Goal: Communication & Community: Answer question/provide support

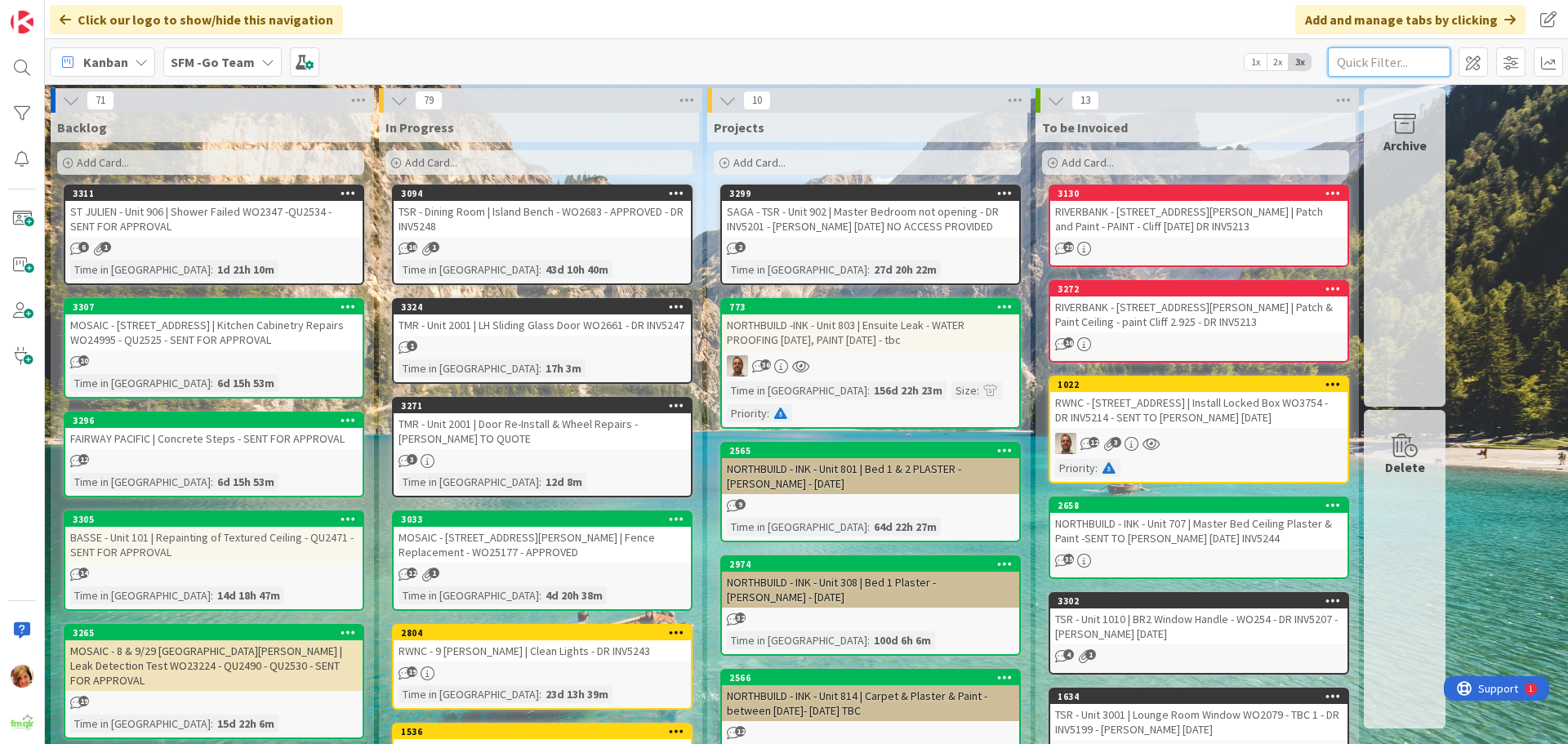
click at [1360, 60] on input "text" at bounding box center [1388, 62] width 123 height 29
type input "206"
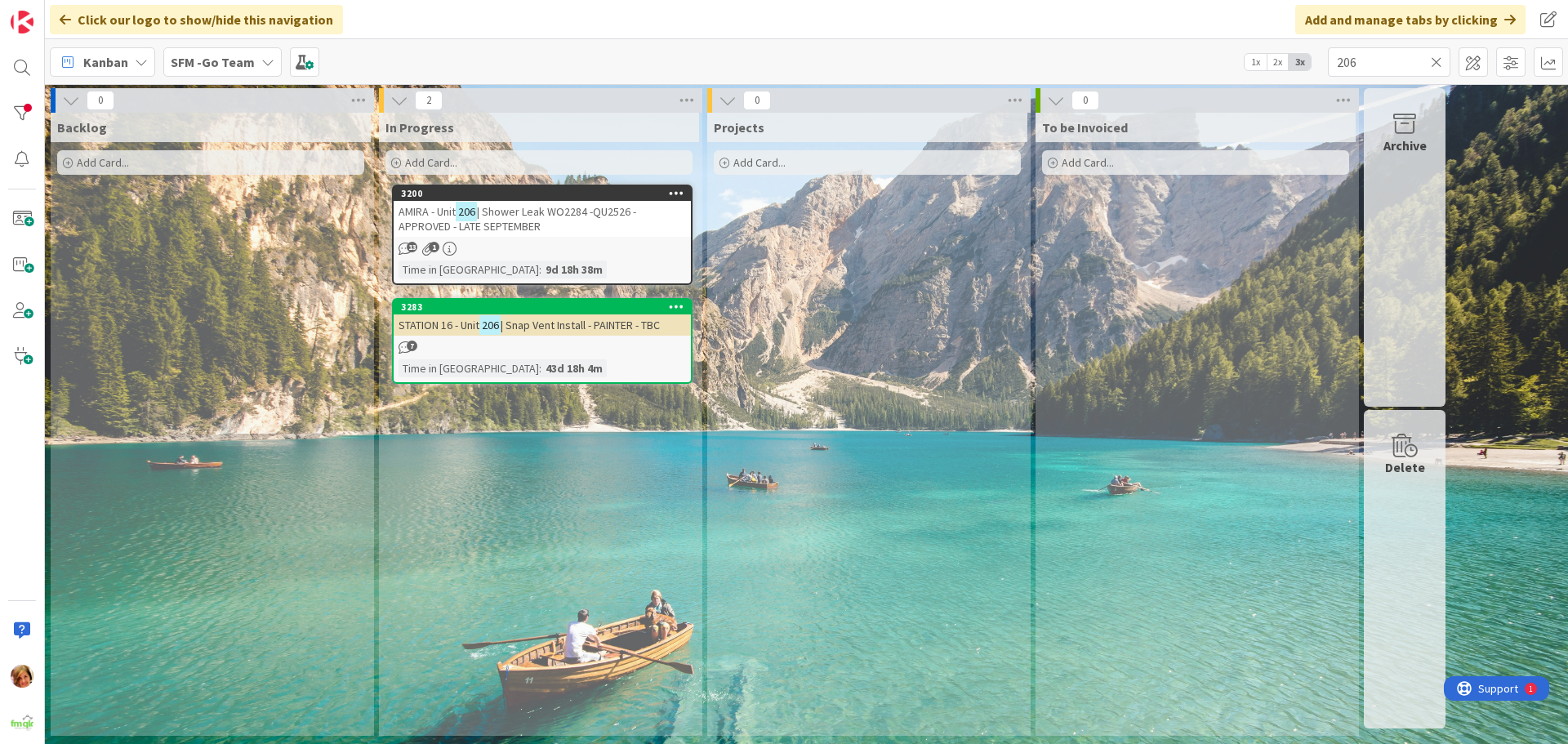
click at [542, 211] on span "| Shower Leak WO2284 -QU2526 -APPROVED - LATE SEPTEMBER" at bounding box center [517, 218] width 237 height 29
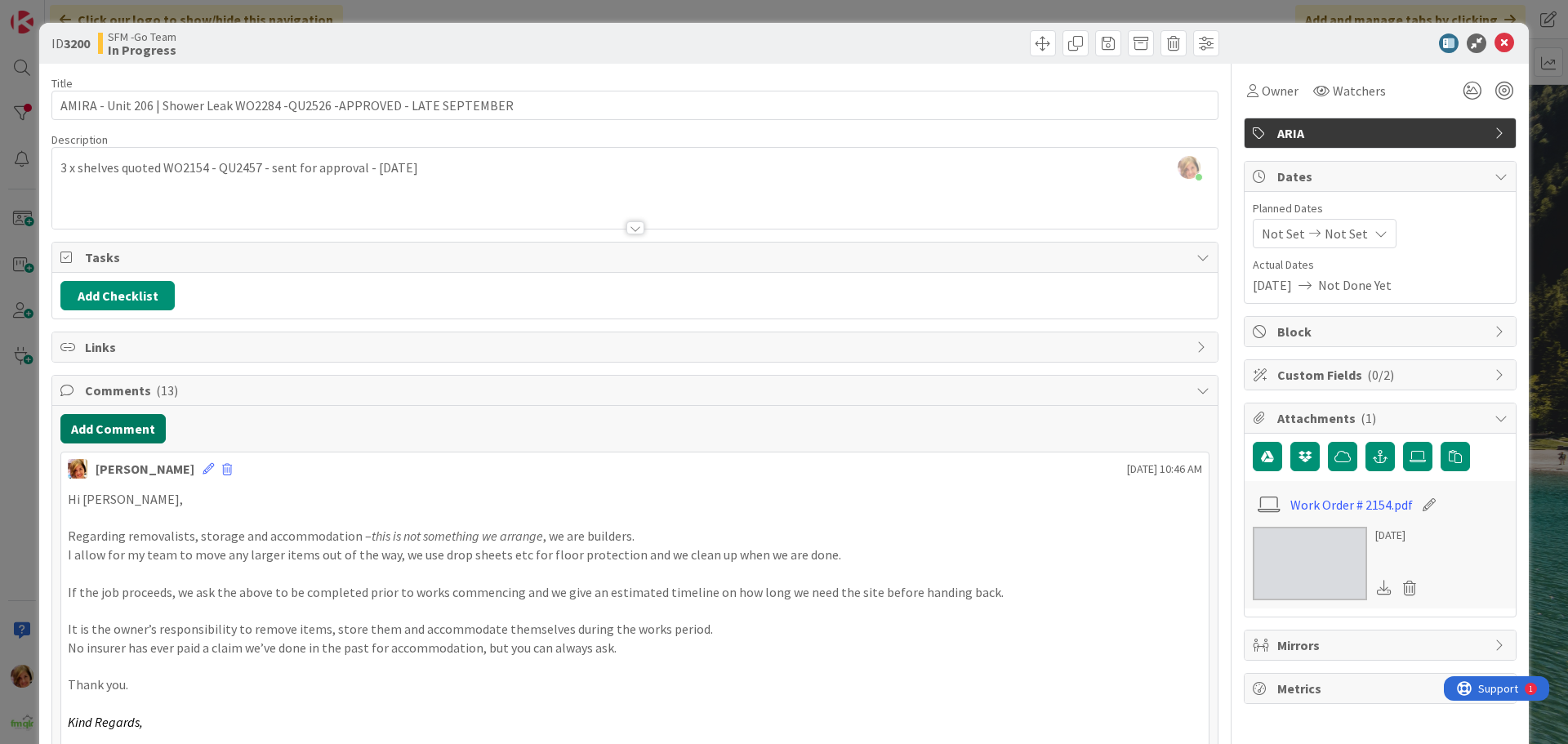
click at [111, 428] on button "Add Comment" at bounding box center [113, 428] width 105 height 29
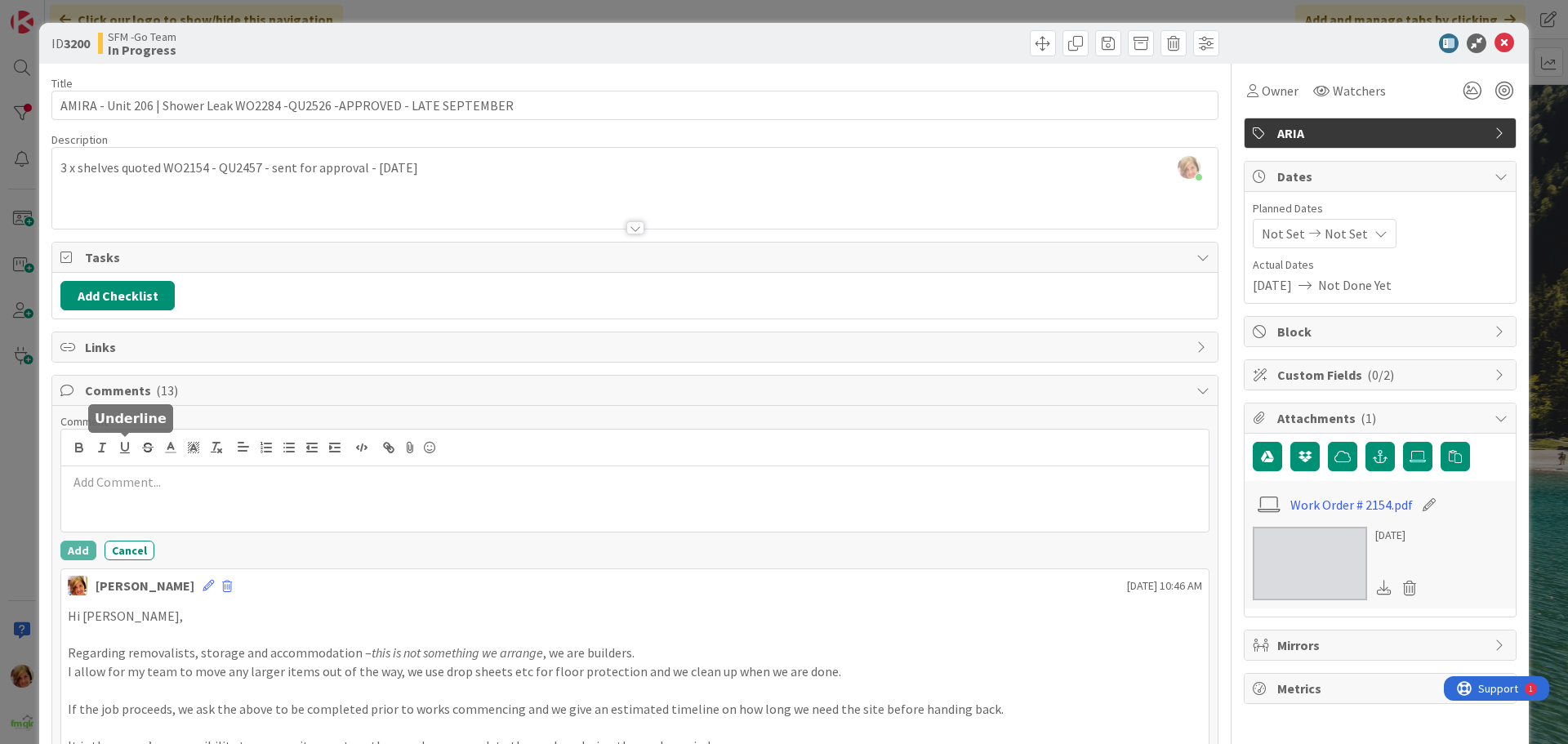
click at [133, 472] on div at bounding box center [634, 499] width 1147 height 65
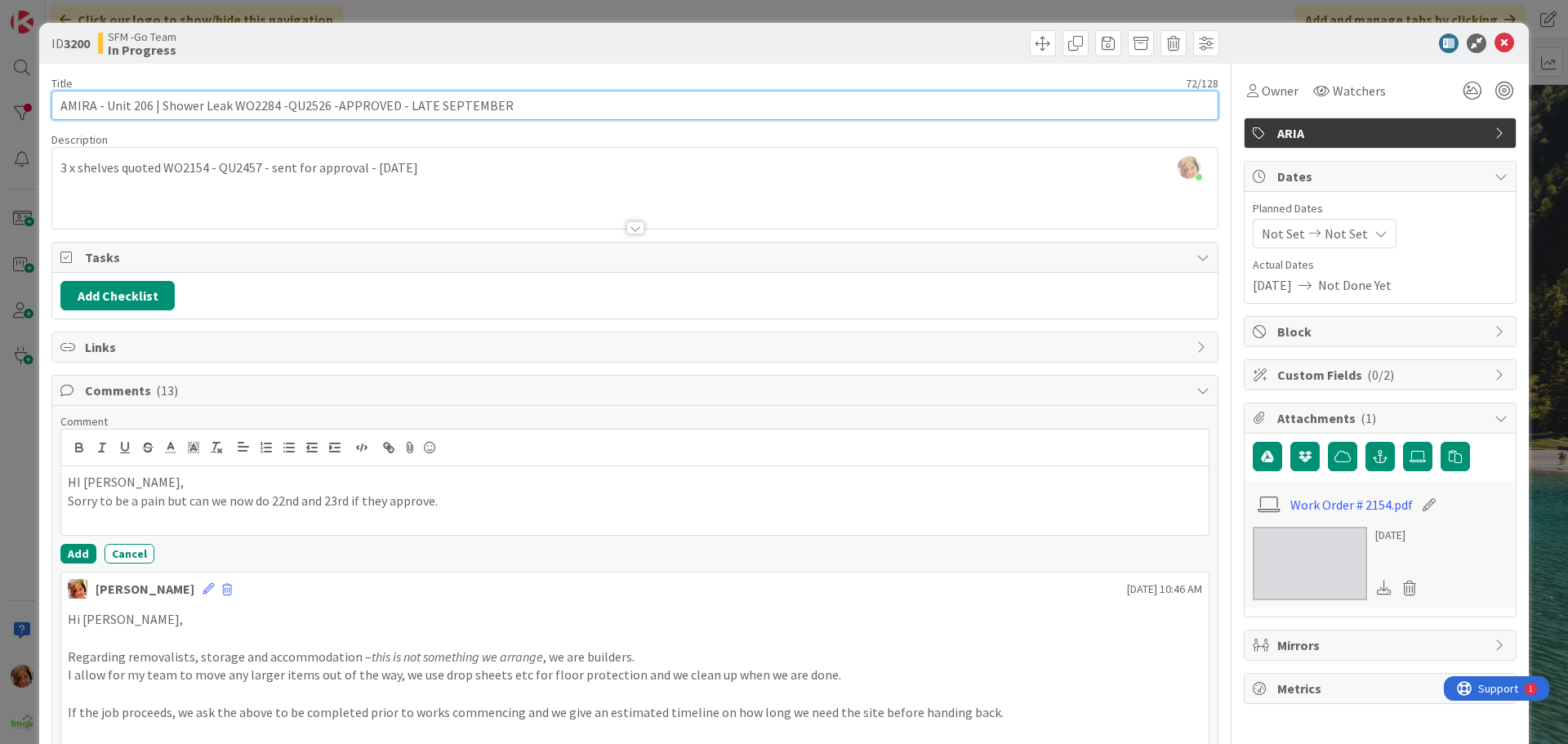
drag, startPoint x: 513, startPoint y: 109, endPoint x: 402, endPoint y: 110, distance: 111.0
click at [402, 110] on input "AMIRA - Unit 206 | Shower Leak WO2284 -QU2526 -APPROVED - LATE SEPTEMBER" at bounding box center [635, 104] width 1167 height 29
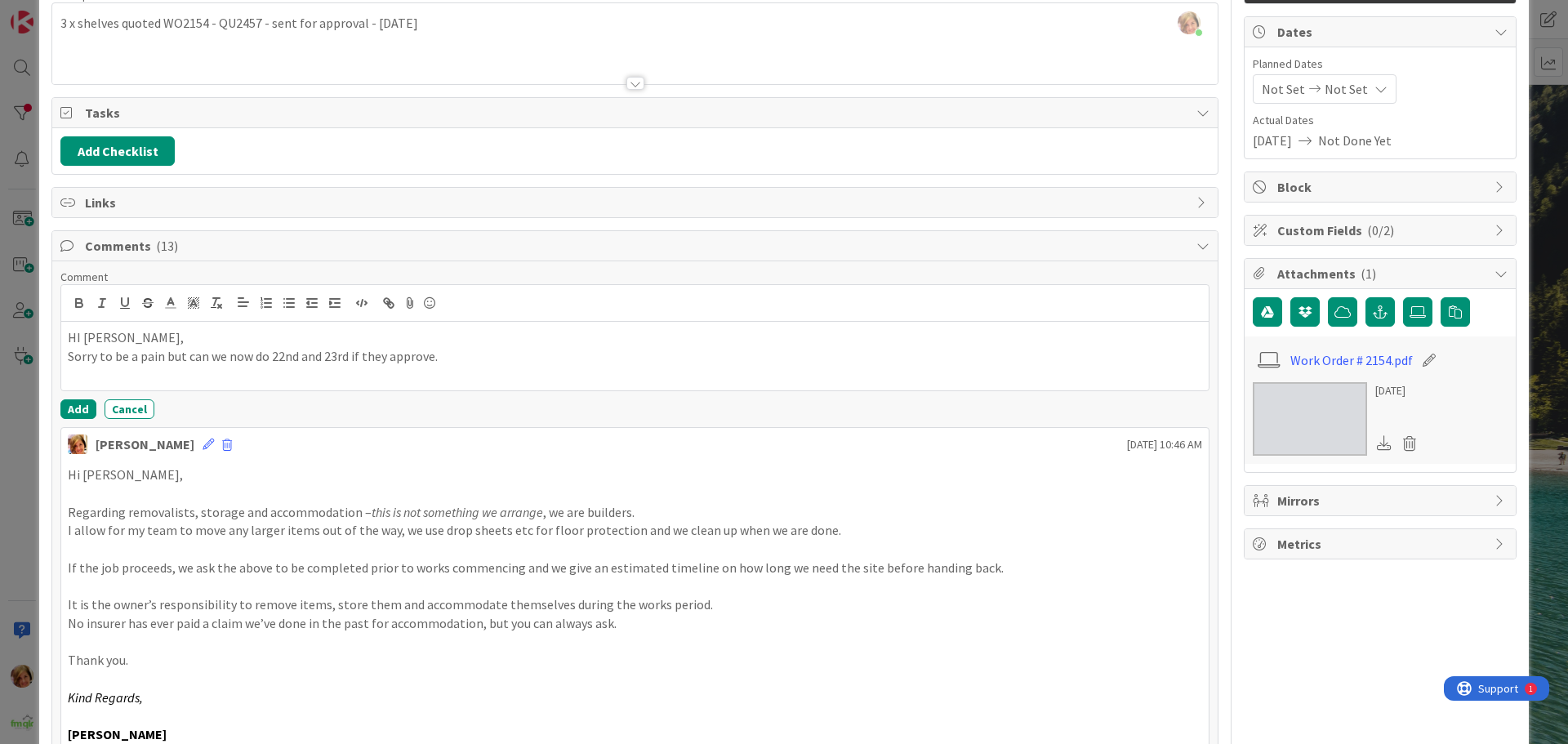
scroll to position [327, 0]
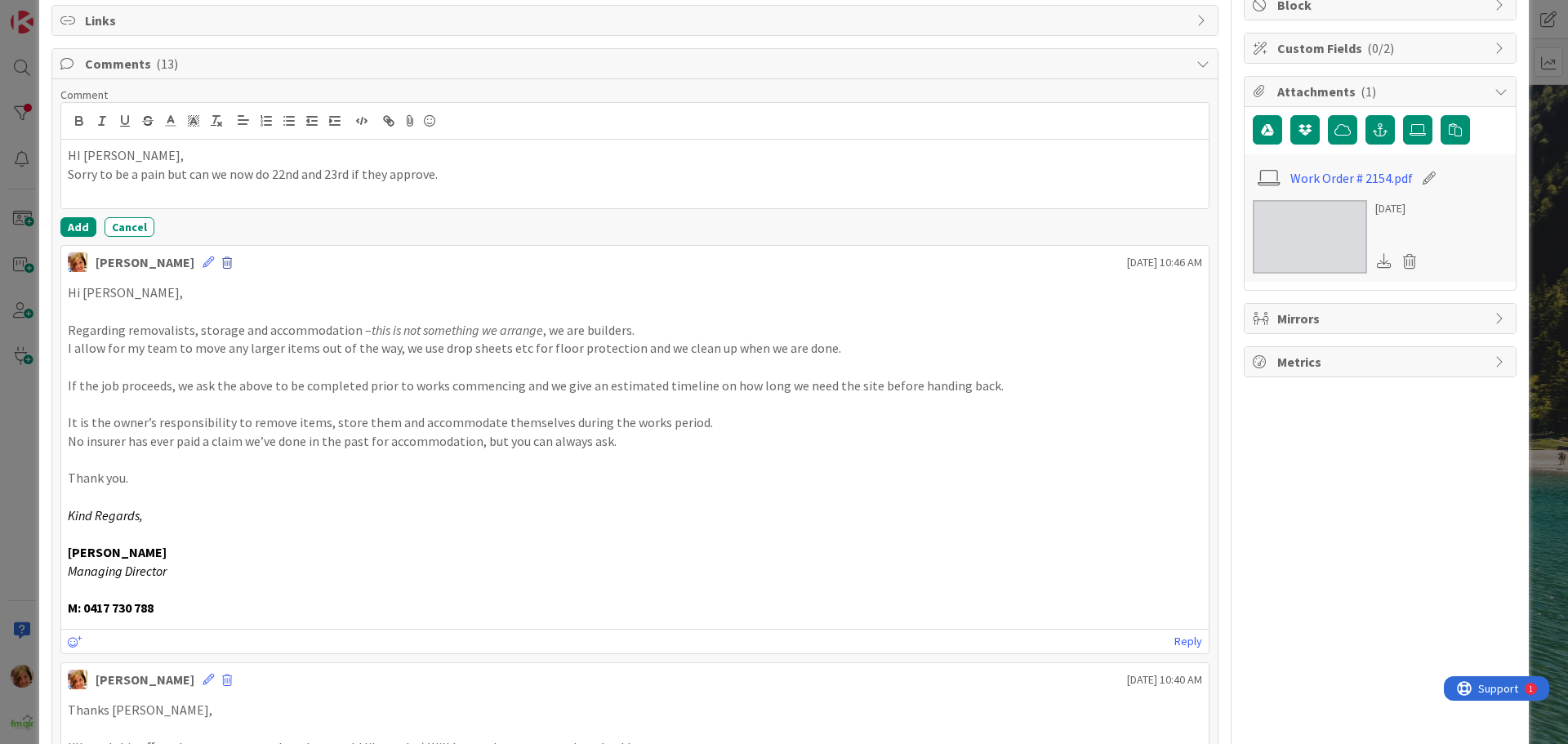
type input "AMIRA - Unit 206 | Shower Leak WO2284 -QU2526 -APPROVED - [DATE] and [DATE] - t…"
click at [222, 262] on span at bounding box center [227, 263] width 10 height 12
click at [230, 346] on button "Delete" at bounding box center [260, 339] width 61 height 29
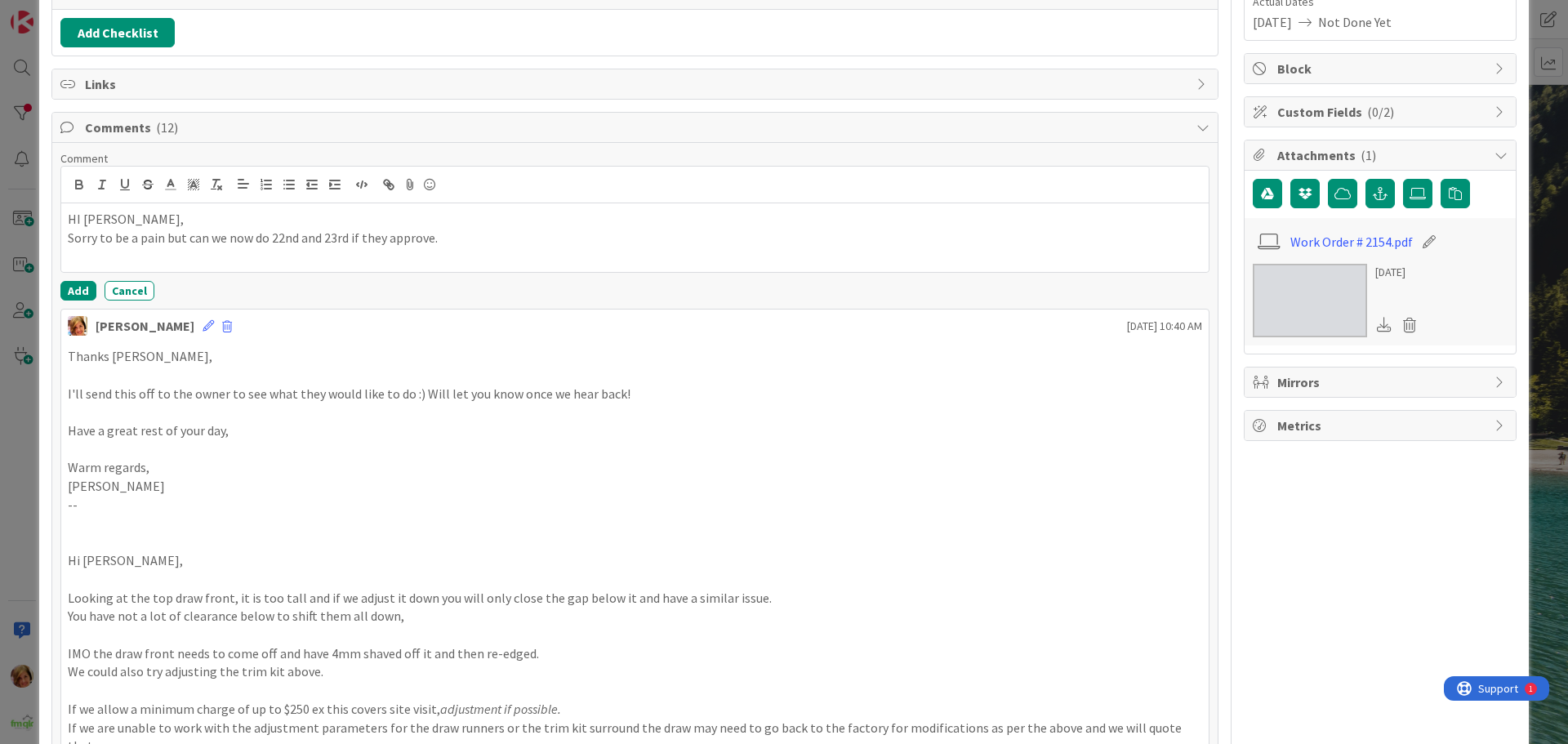
scroll to position [408, 0]
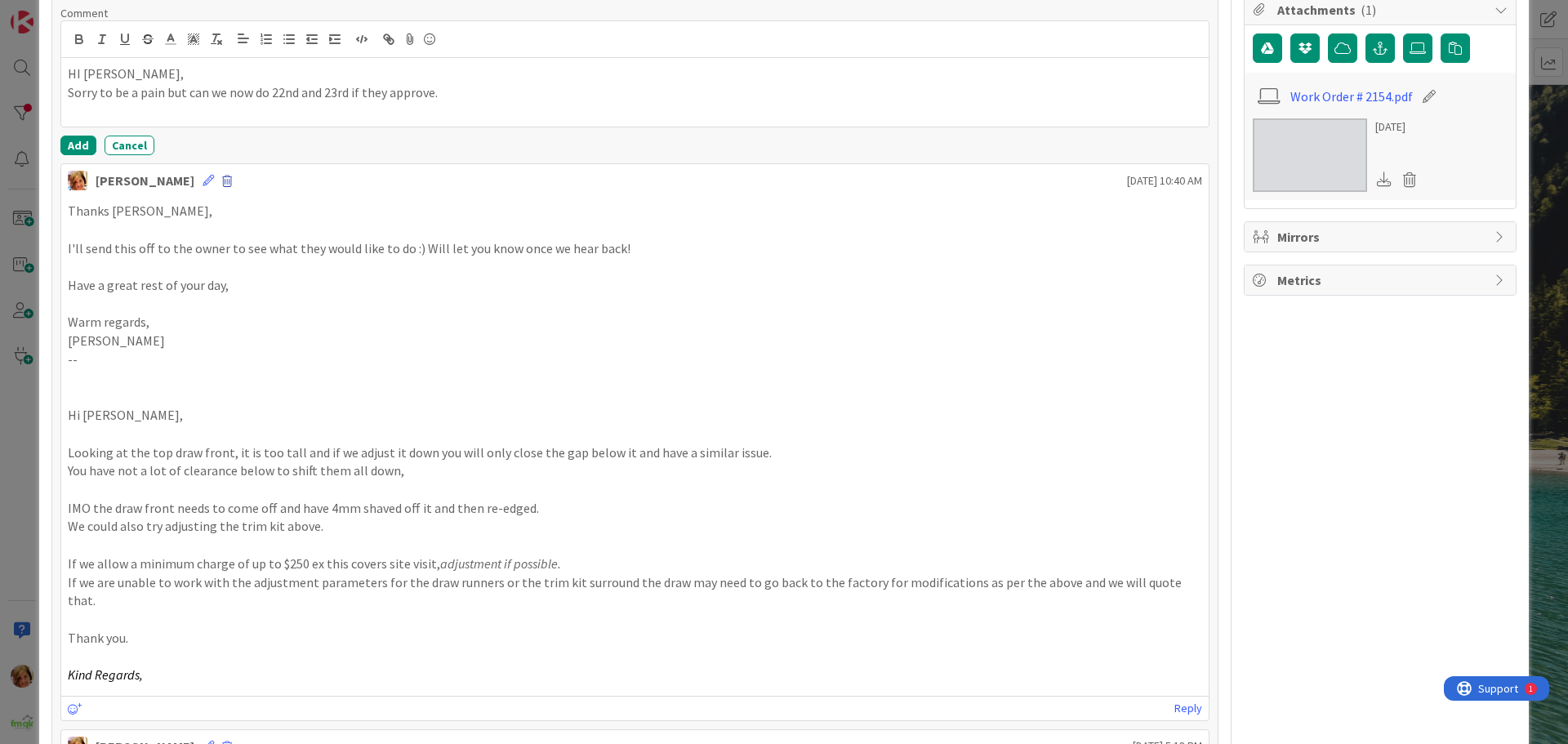
click at [222, 180] on span at bounding box center [227, 181] width 10 height 12
click at [230, 260] on button "Delete" at bounding box center [260, 257] width 61 height 29
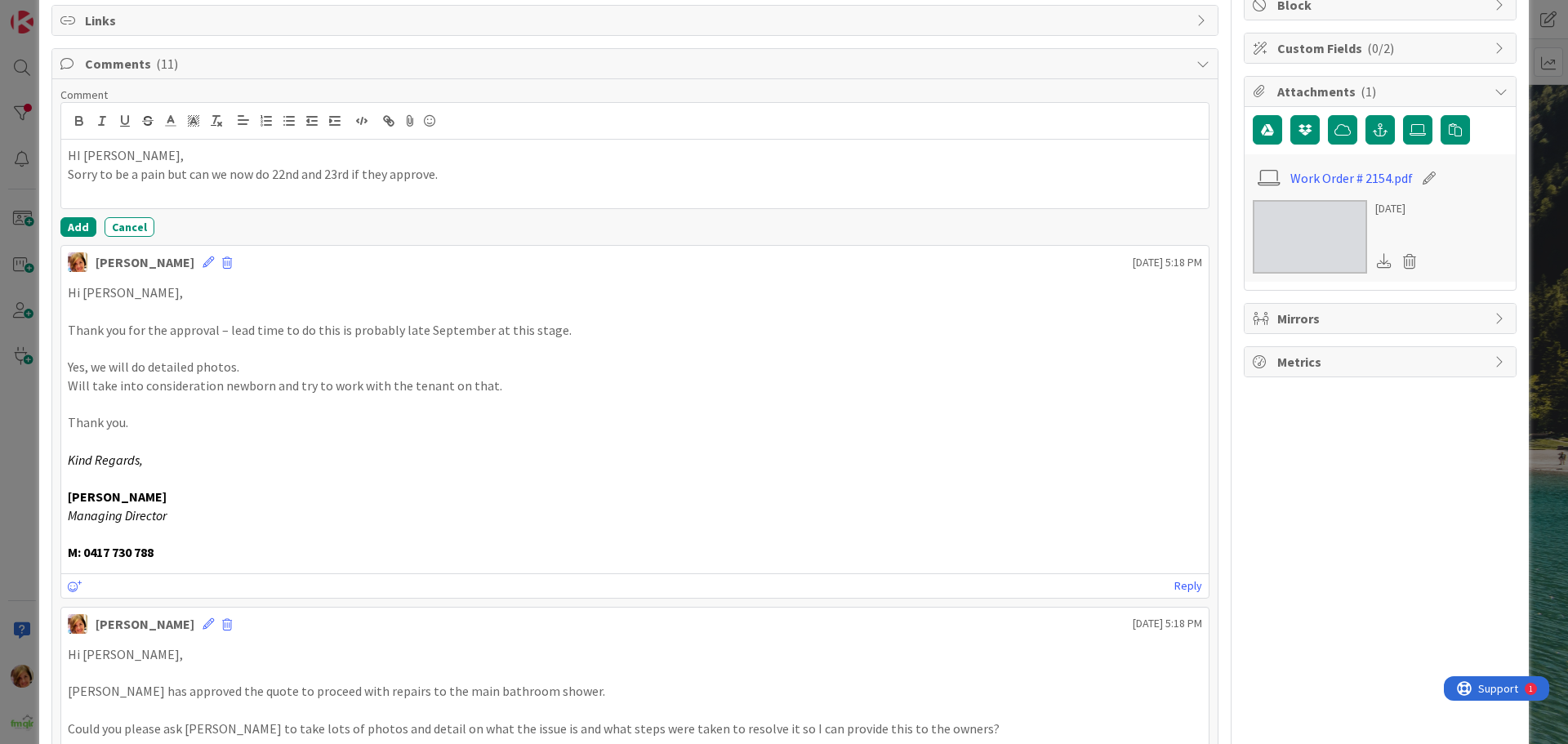
scroll to position [0, 0]
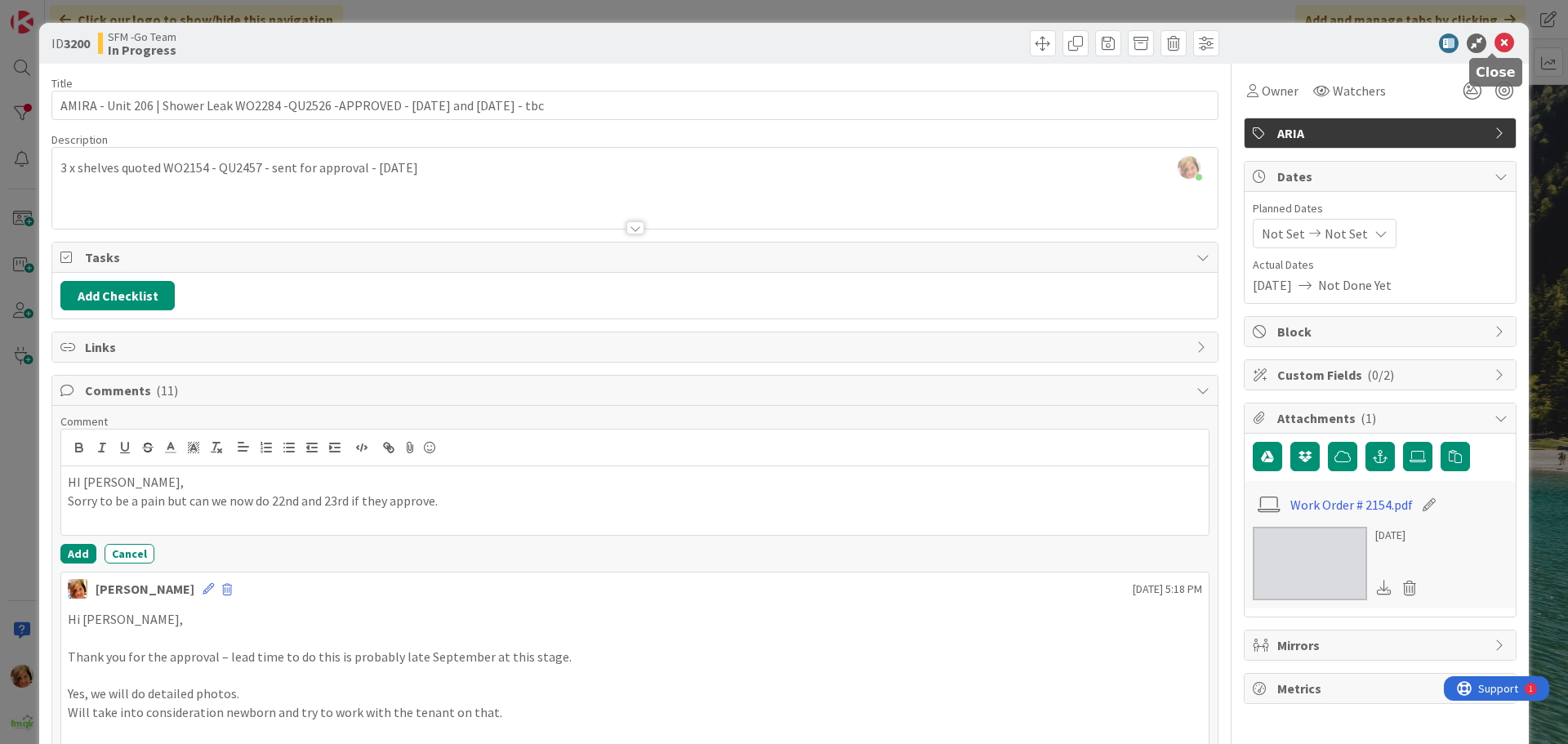
click at [1494, 42] on icon at bounding box center [1504, 43] width 19 height 19
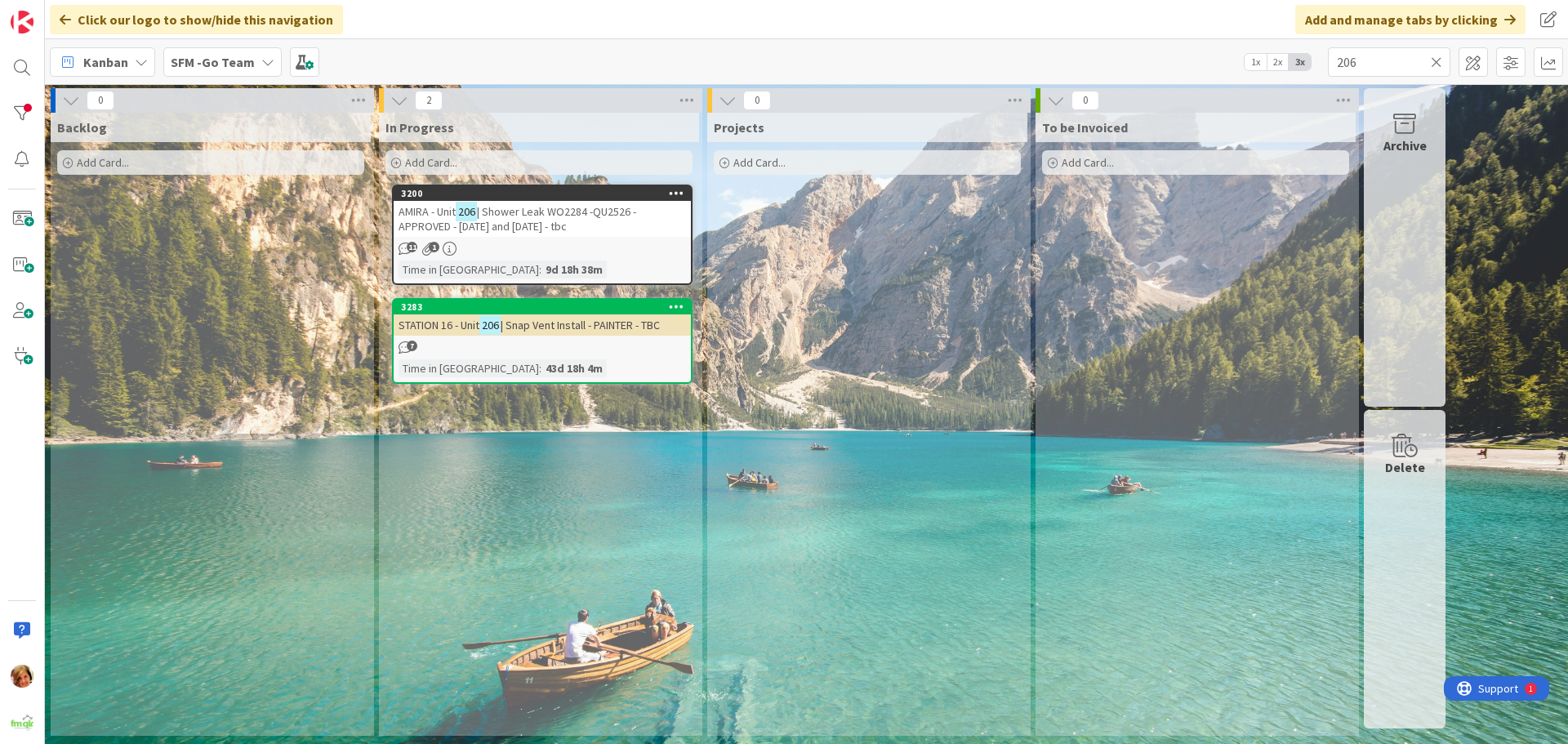
click at [1437, 62] on icon at bounding box center [1436, 62] width 12 height 15
click at [1437, 62] on input "text" at bounding box center [1388, 62] width 123 height 29
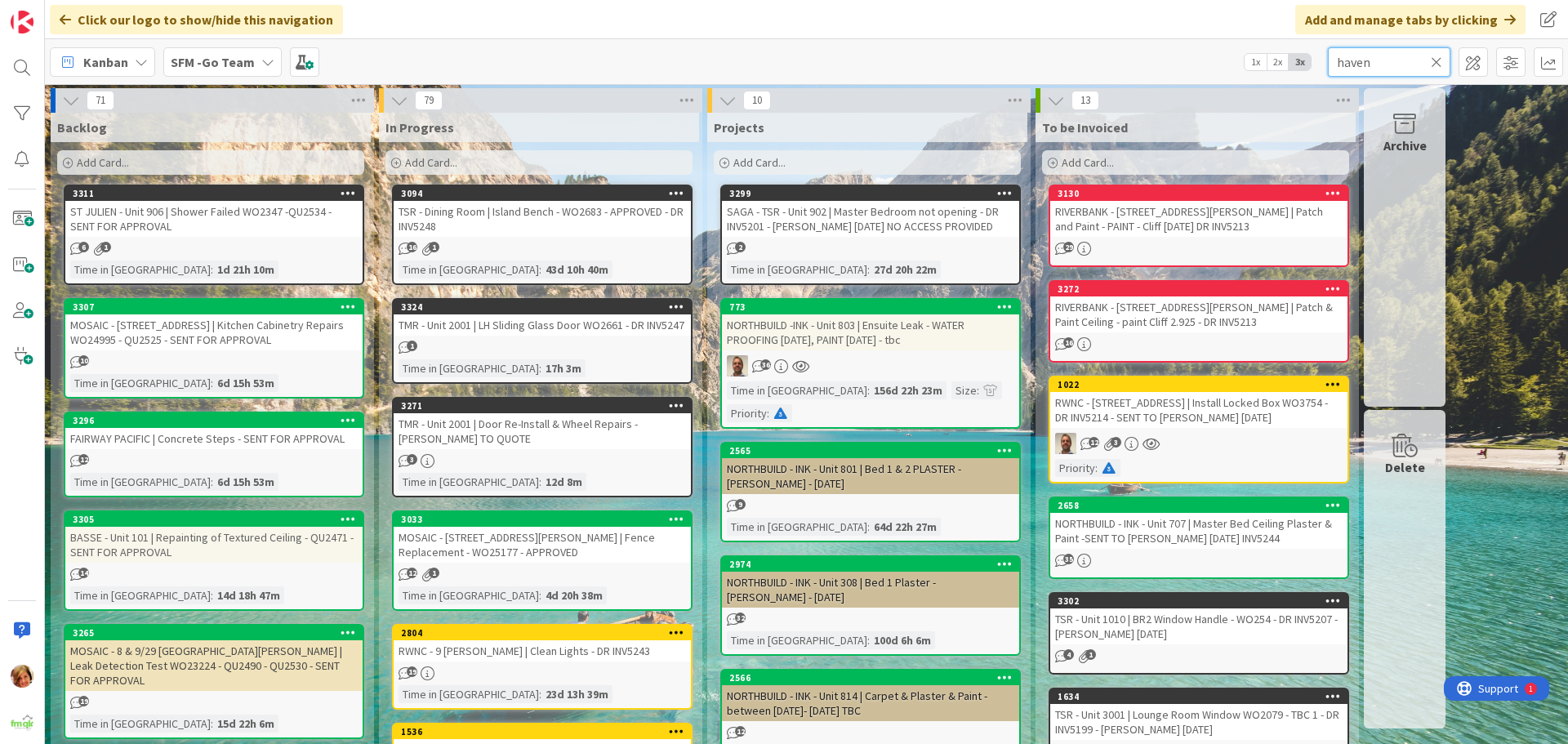
type input "haven"
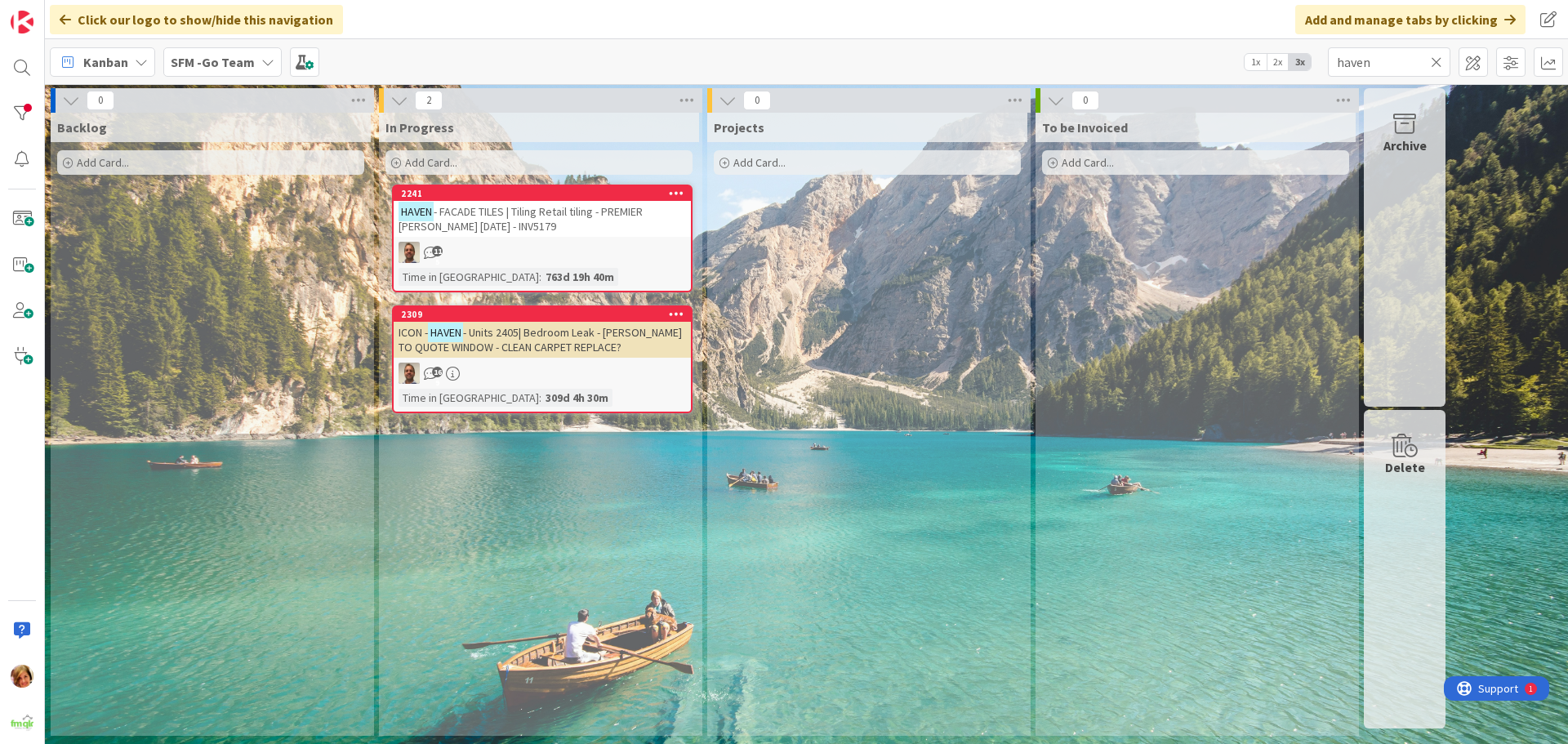
click at [556, 204] on span "- FACADE TILES | Tiling Retail tiling - PREMIER [PERSON_NAME] [DATE] - INV5179" at bounding box center [521, 218] width 244 height 29
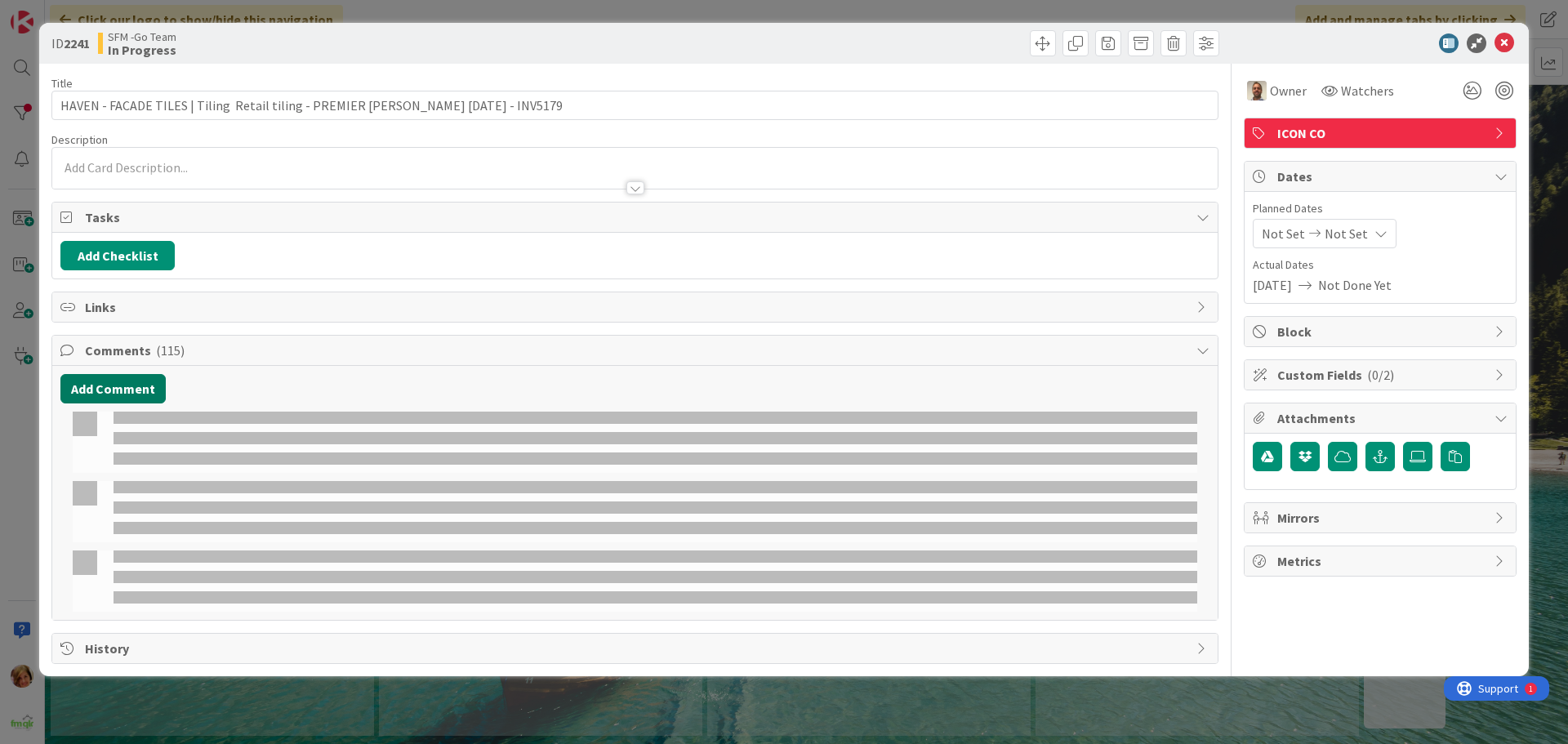
click at [90, 404] on div "Add Comment" at bounding box center [635, 493] width 1165 height 254
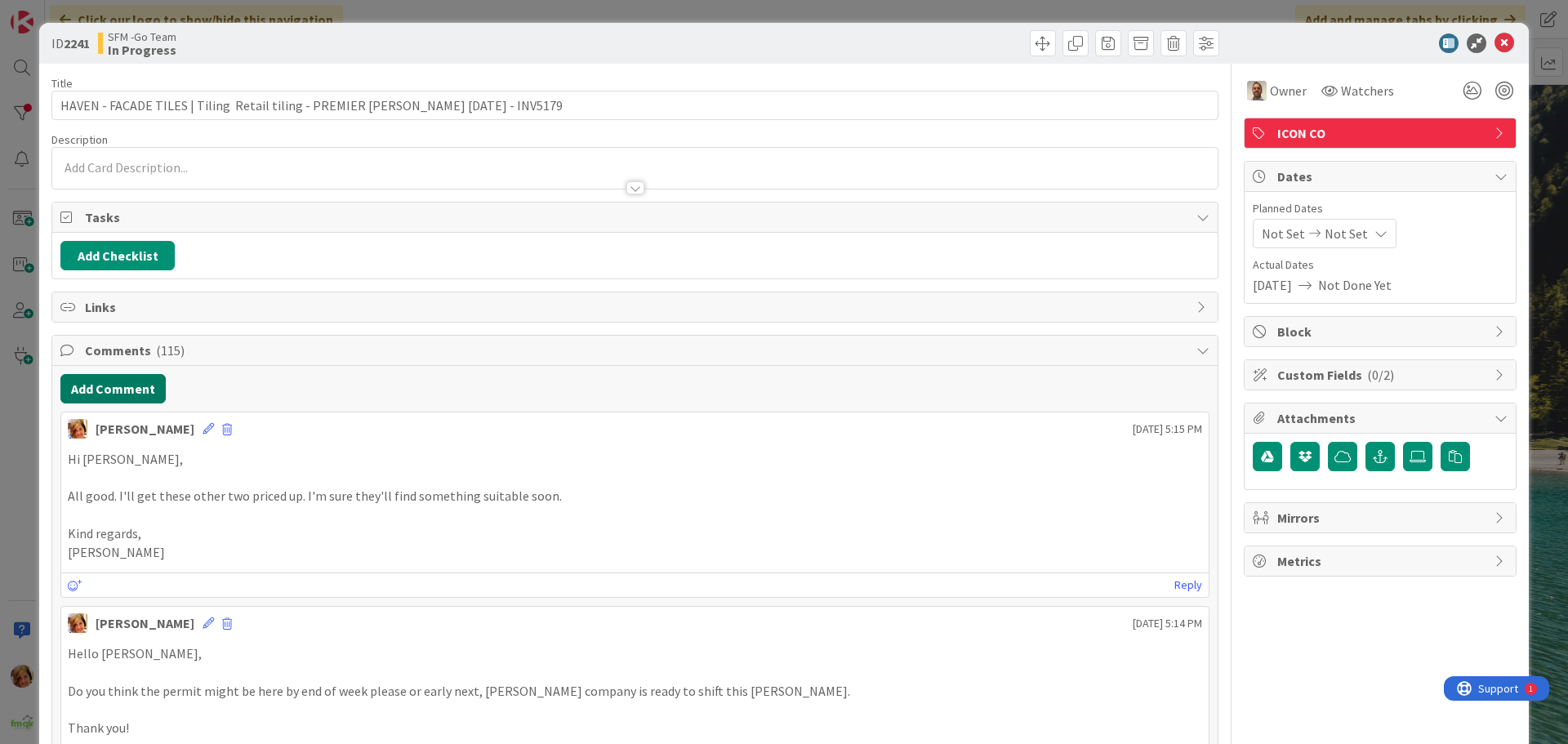
click at [98, 396] on button "Add Comment" at bounding box center [113, 388] width 105 height 29
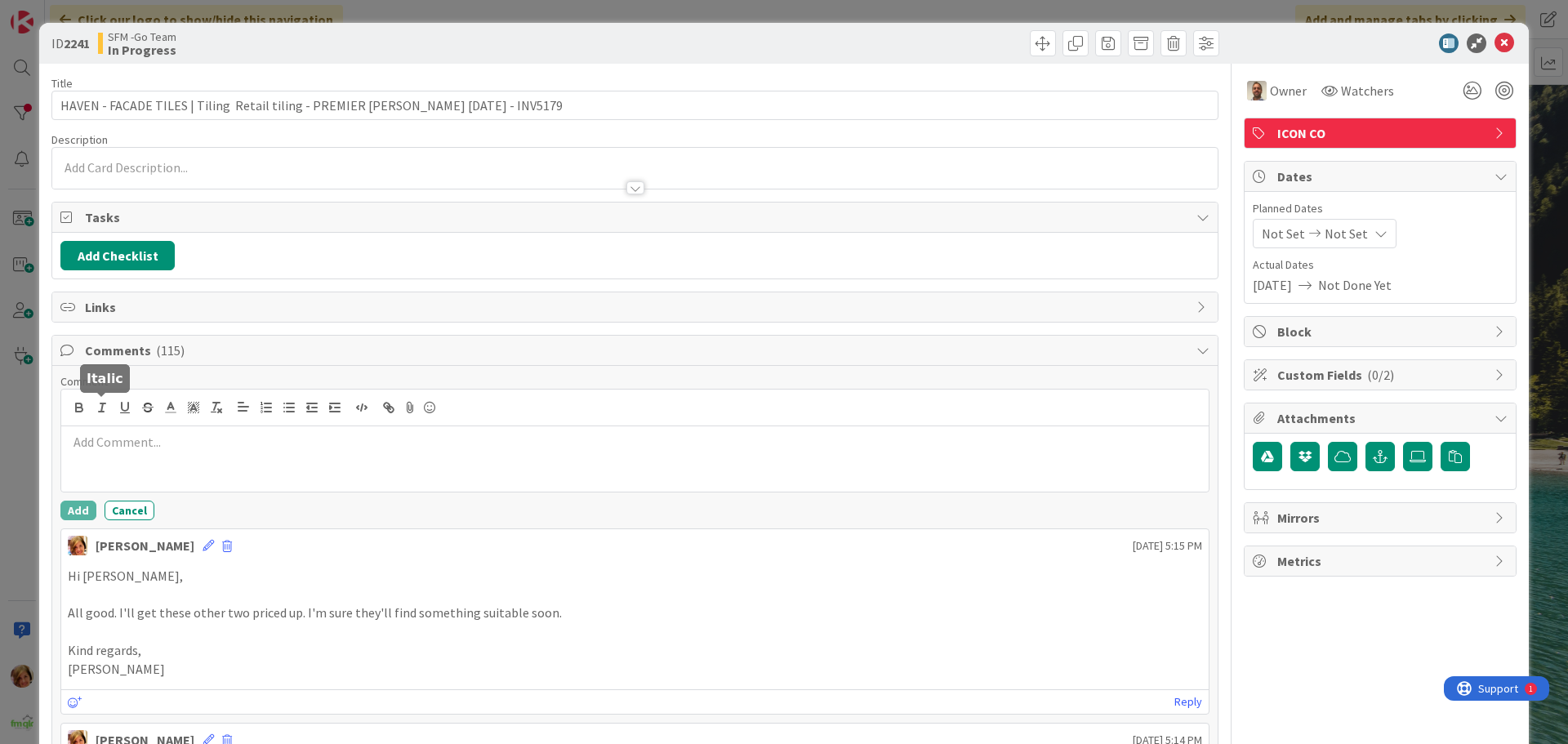
click at [166, 453] on div at bounding box center [634, 459] width 1147 height 65
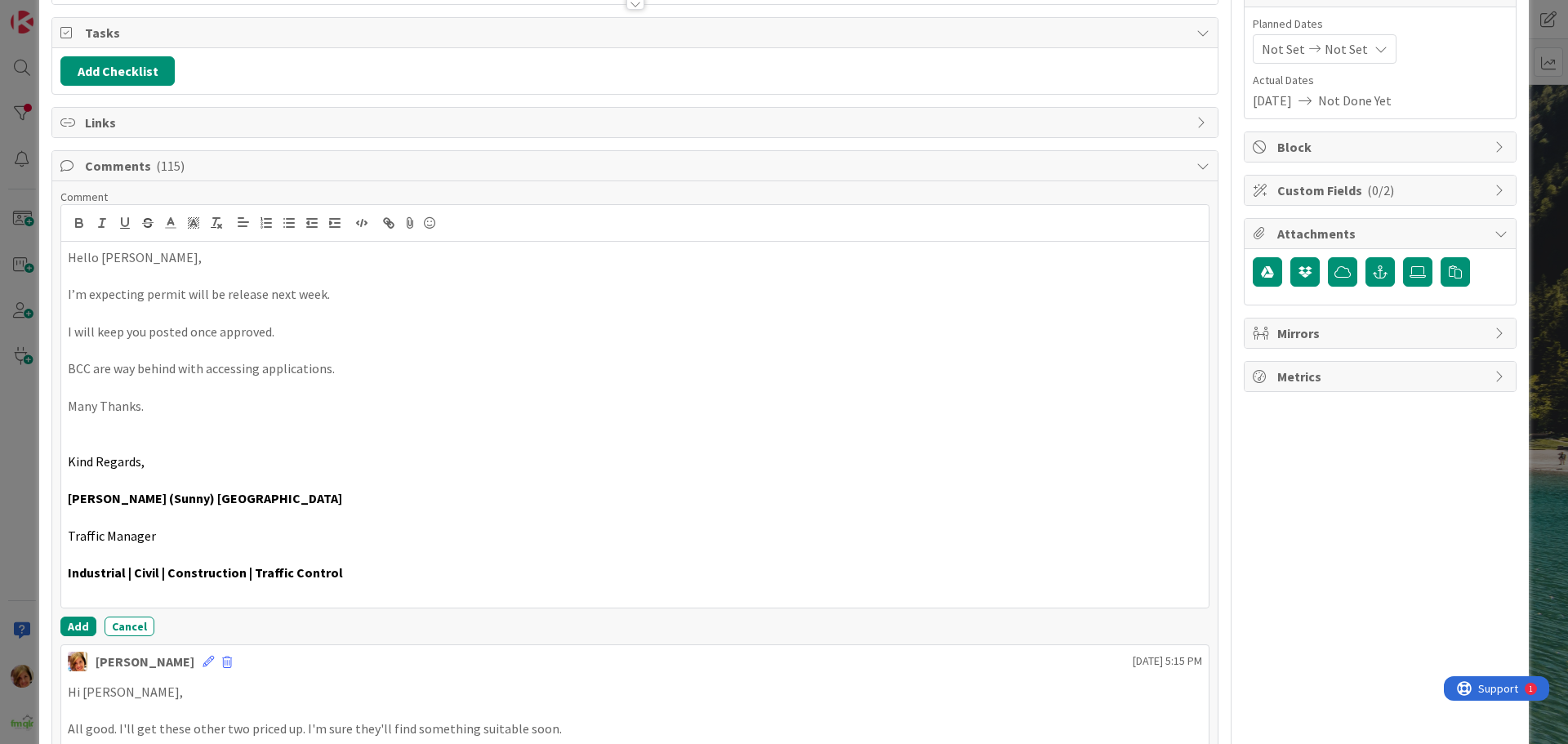
scroll to position [285, 0]
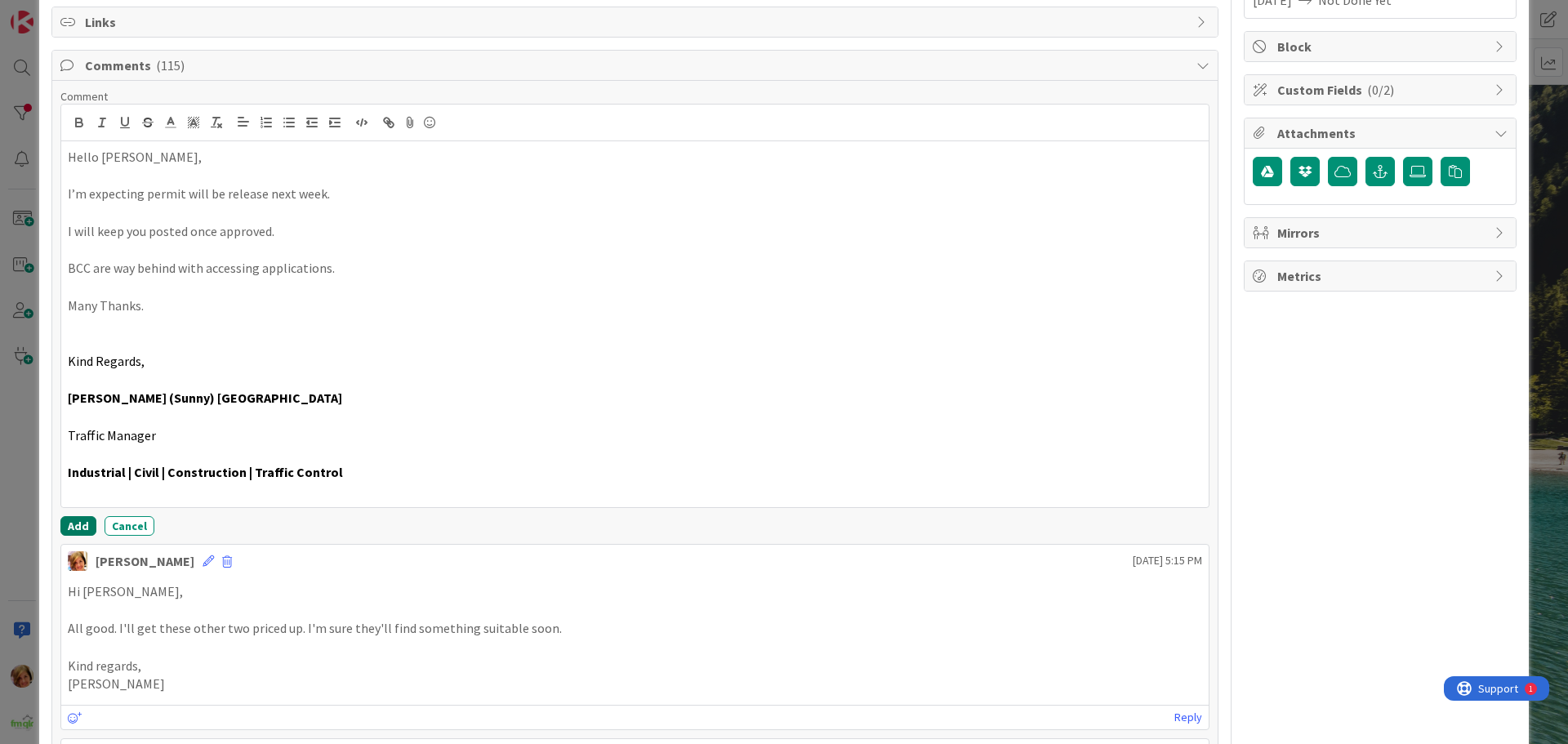
drag, startPoint x: 69, startPoint y: 522, endPoint x: 22, endPoint y: 522, distance: 47.0
click at [69, 523] on button "Add" at bounding box center [78, 525] width 36 height 19
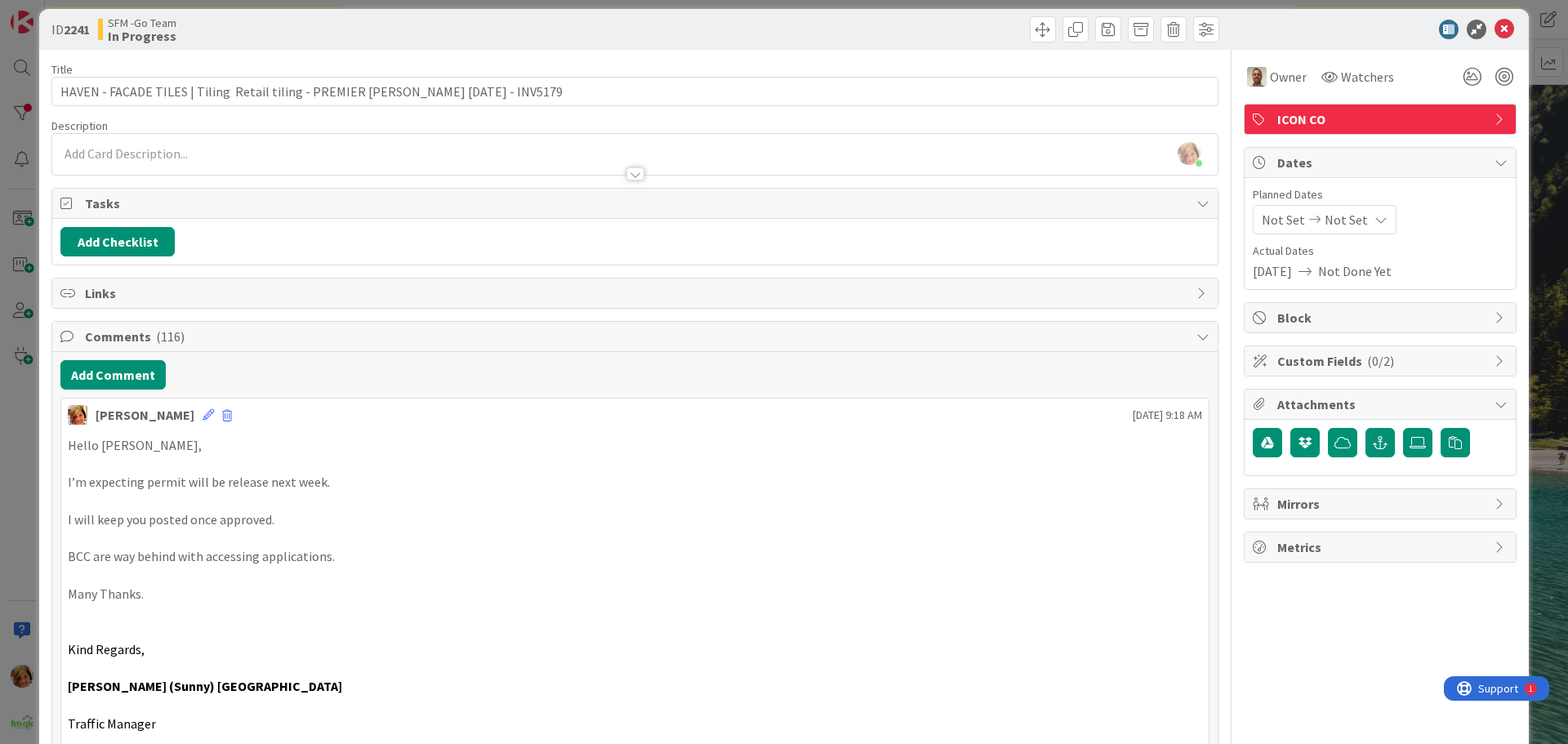
scroll to position [0, 0]
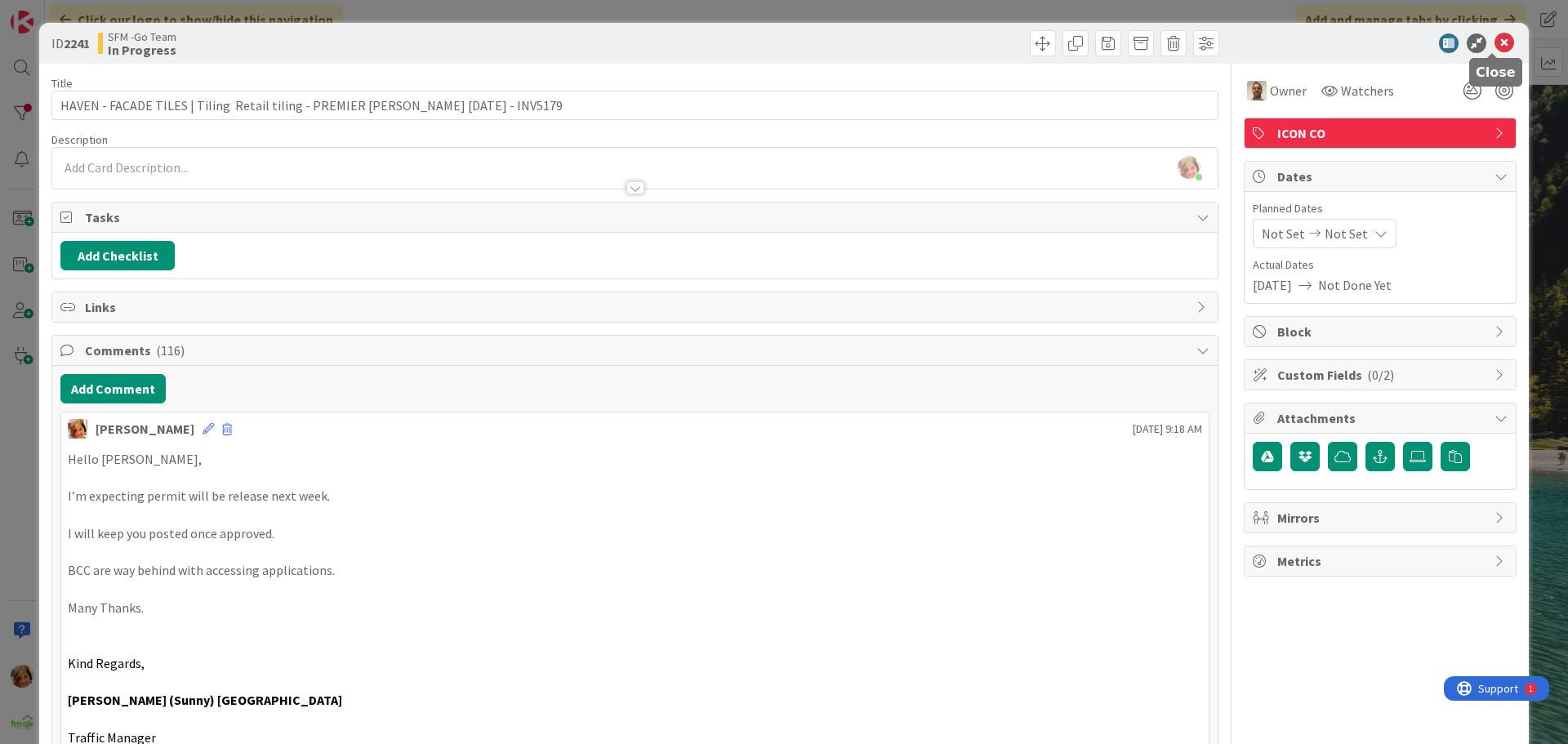
drag, startPoint x: 1489, startPoint y: 45, endPoint x: 523, endPoint y: 41, distance: 966.0
click at [1494, 45] on icon at bounding box center [1504, 43] width 19 height 19
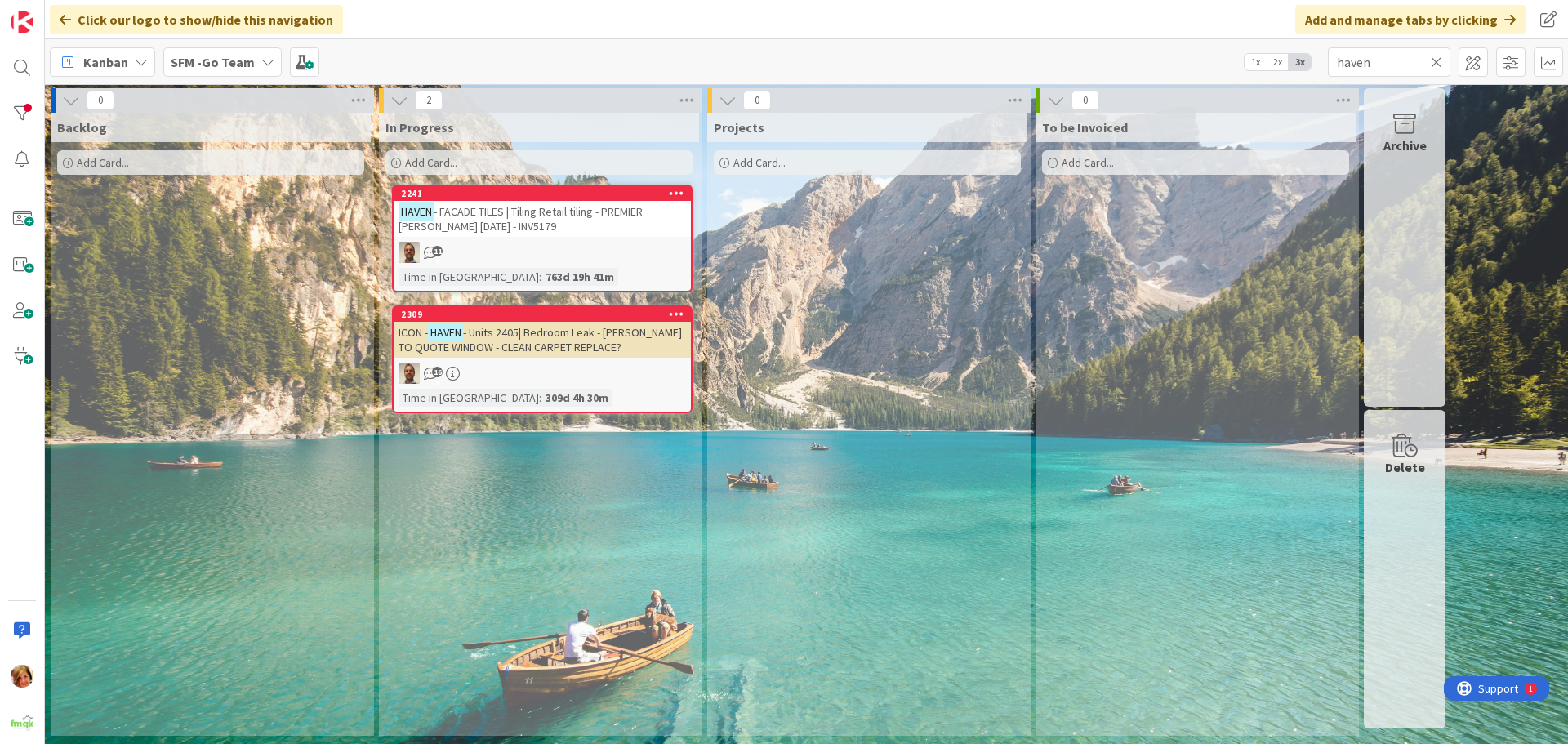
click at [1438, 63] on icon at bounding box center [1436, 62] width 12 height 15
click at [1438, 63] on input "text" at bounding box center [1388, 62] width 123 height 29
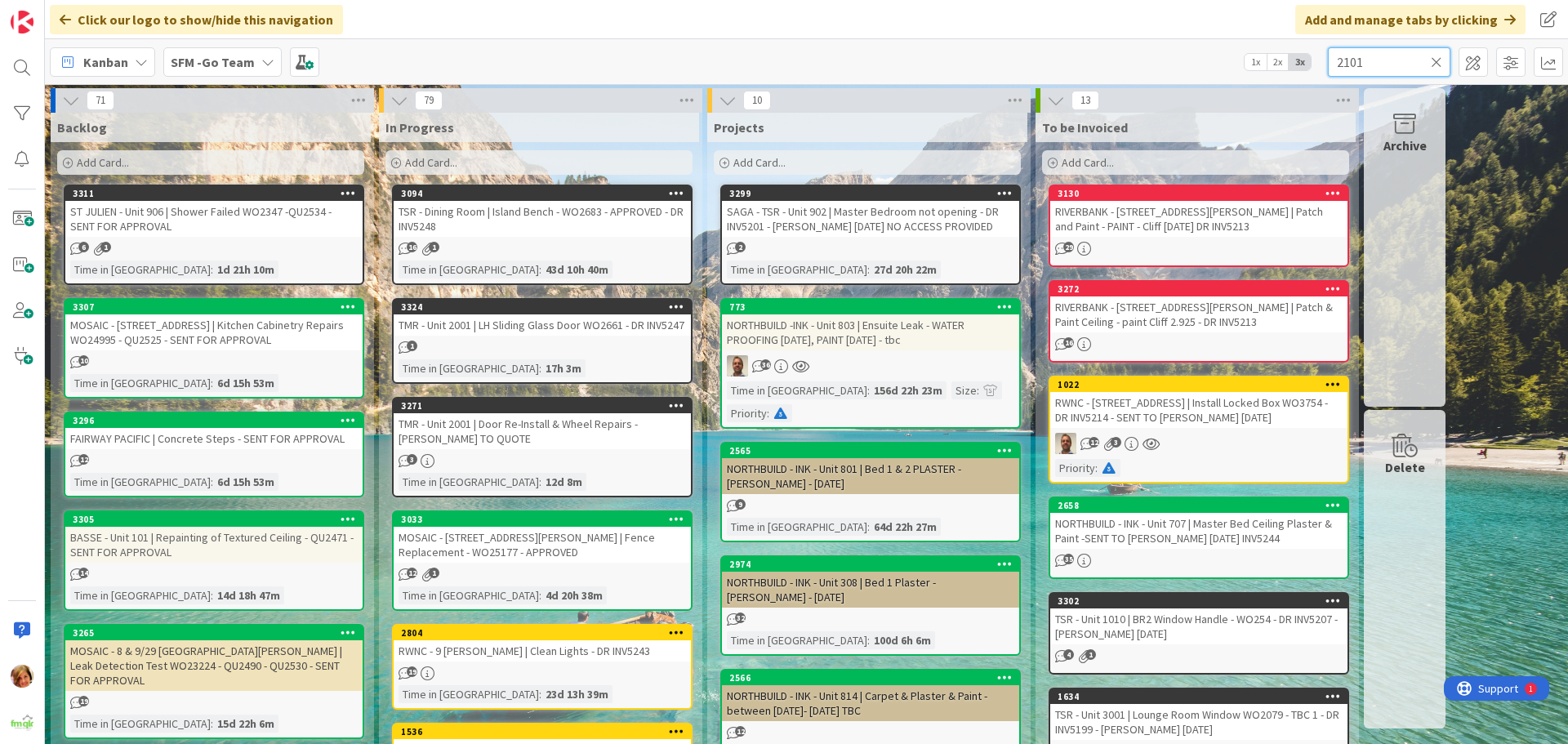
type input "2101"
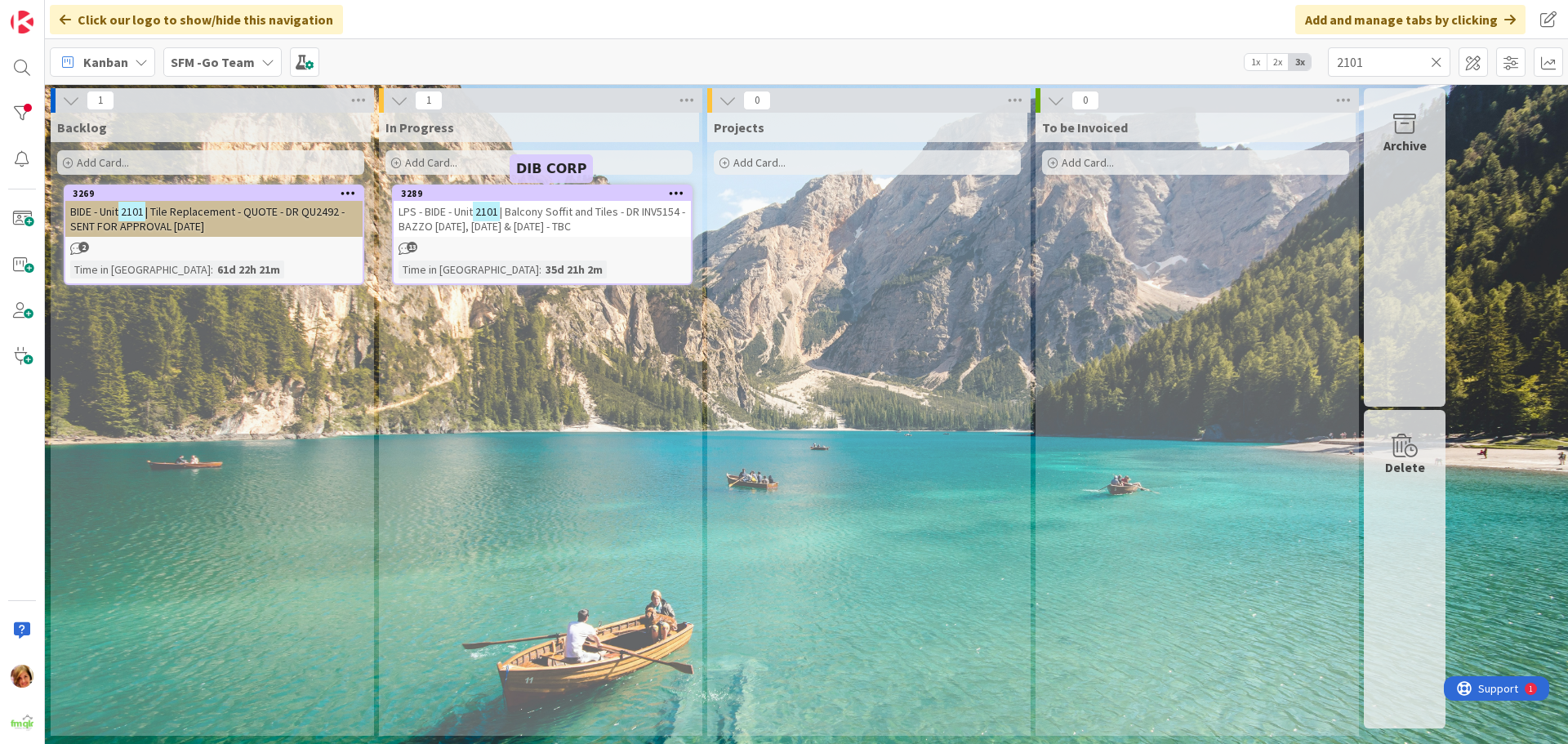
click at [563, 218] on span "| Balcony Soffit and Tiles - DR INV5154 - BAZZO [DATE], [DATE] & [DATE] - TBC" at bounding box center [542, 218] width 287 height 29
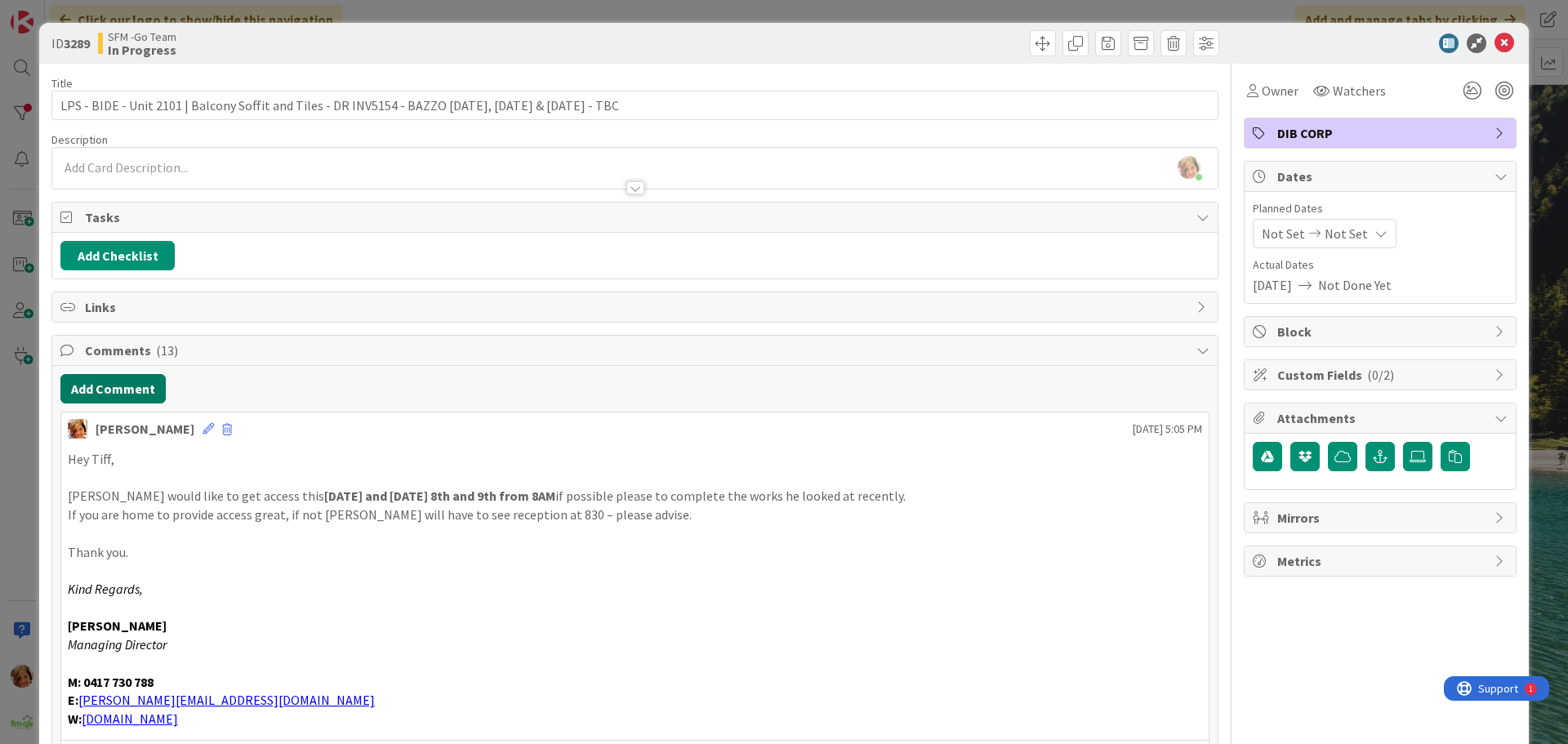
click at [127, 392] on button "Add Comment" at bounding box center [113, 388] width 105 height 29
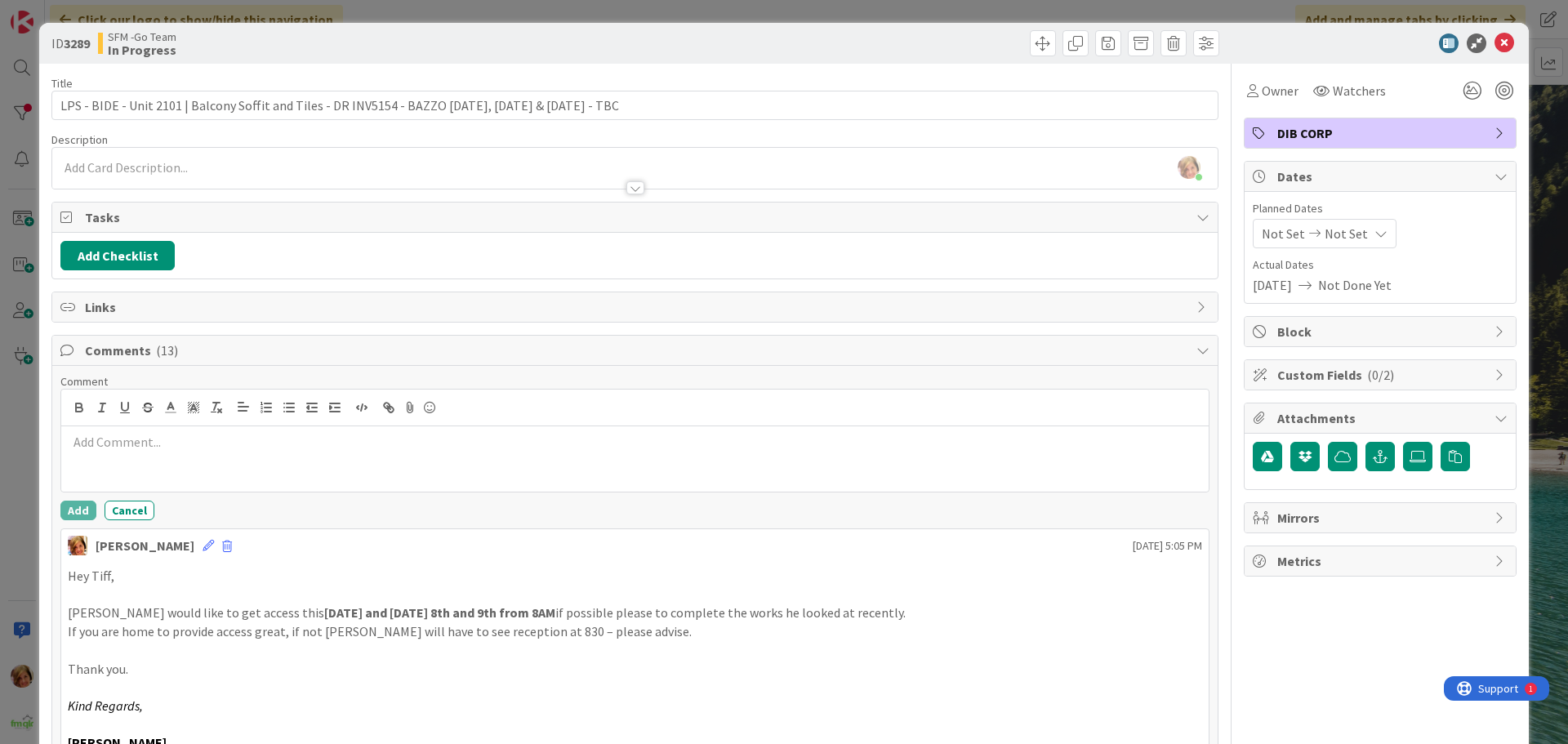
click at [153, 451] on p at bounding box center [634, 442] width 1134 height 18
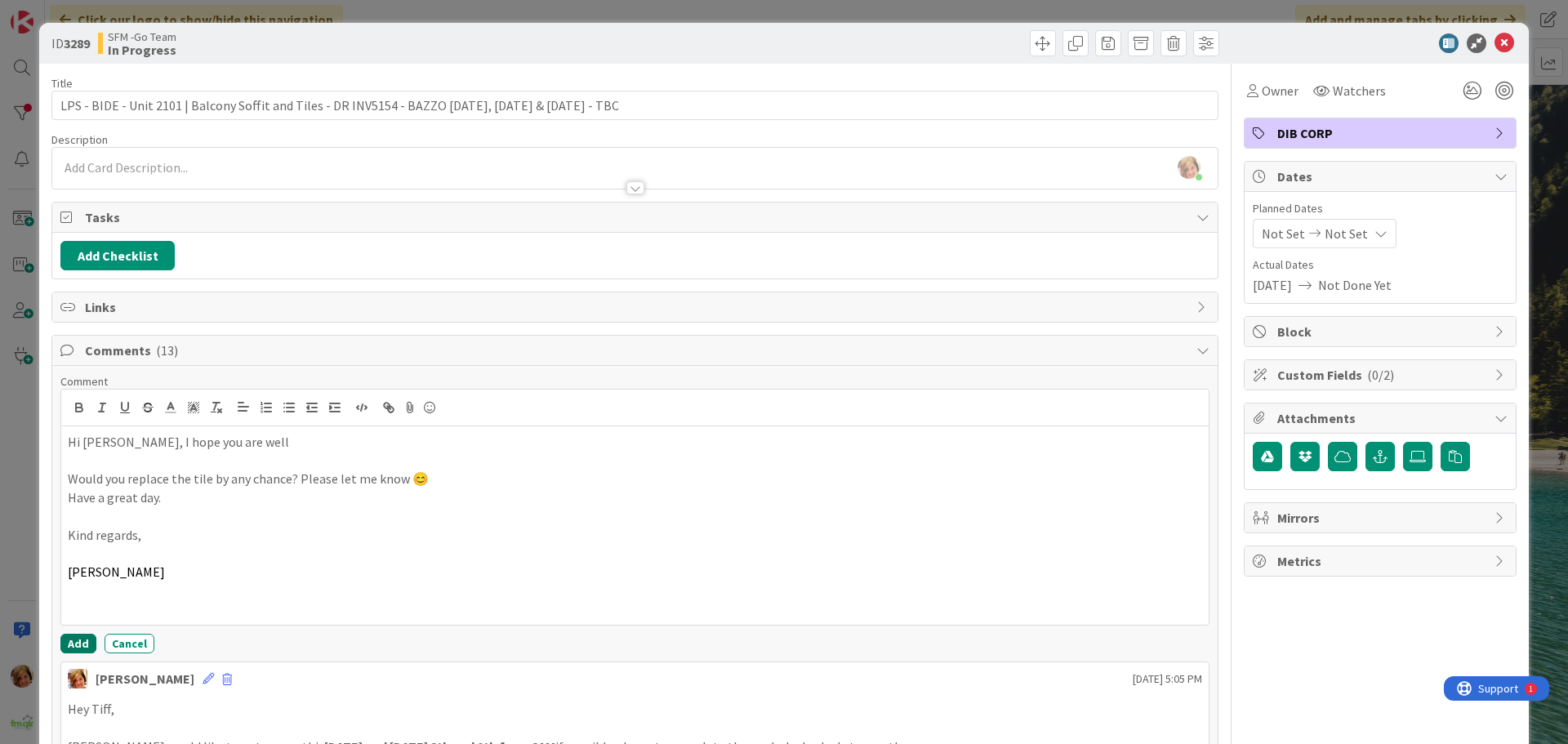
drag, startPoint x: 79, startPoint y: 640, endPoint x: 15, endPoint y: 630, distance: 64.8
click at [79, 641] on button "Add" at bounding box center [78, 643] width 36 height 19
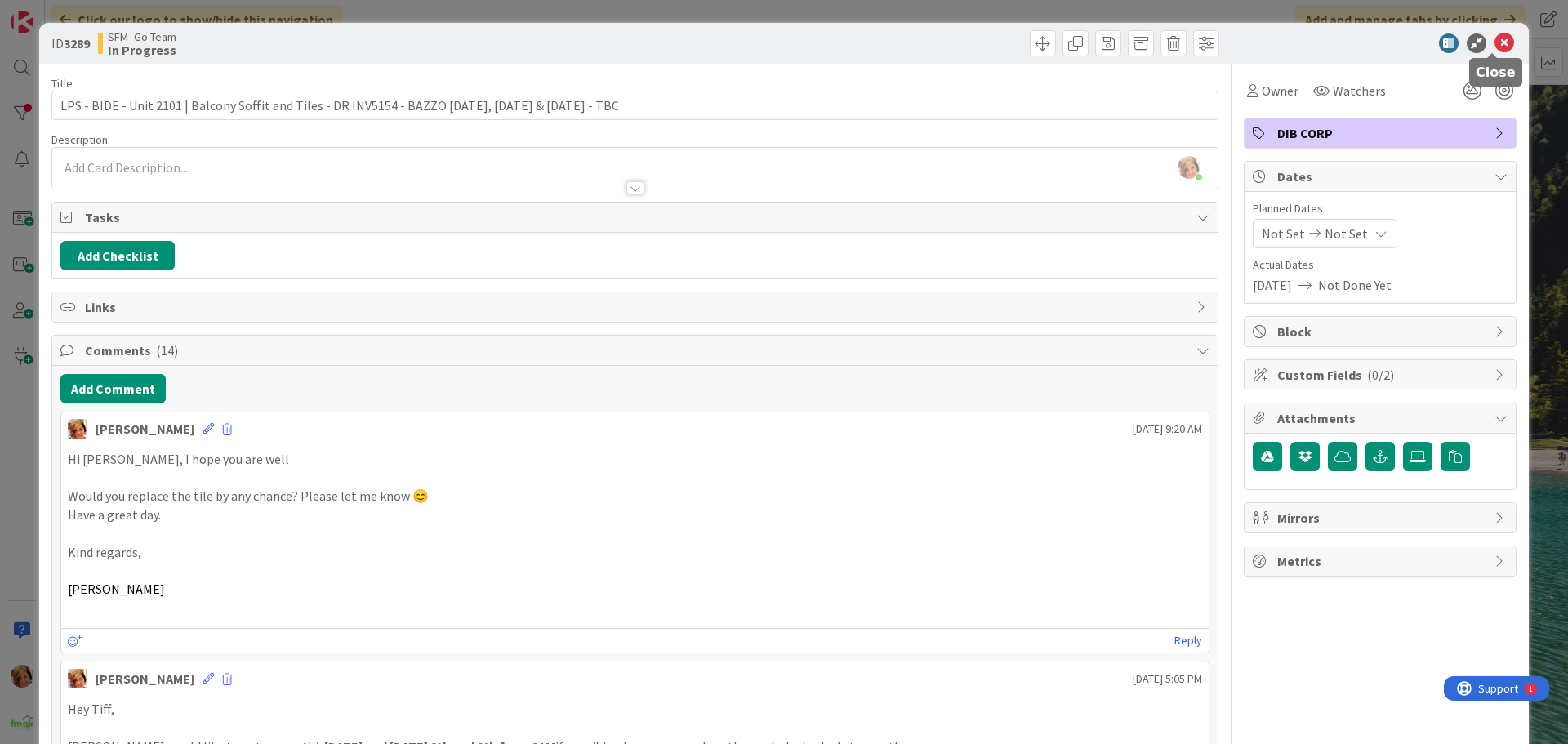
click at [1494, 40] on icon at bounding box center [1504, 43] width 19 height 19
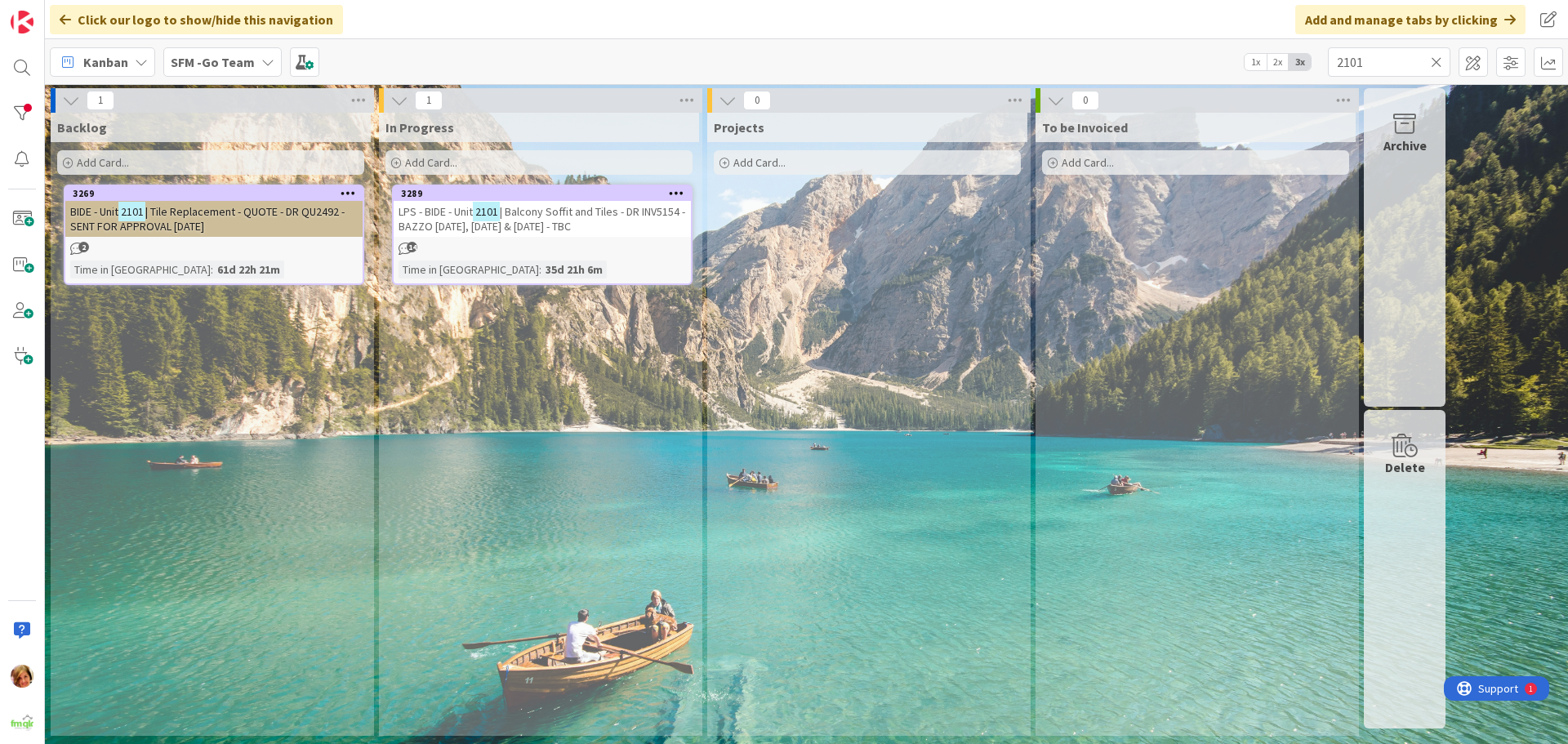
click at [1436, 58] on icon at bounding box center [1436, 62] width 12 height 15
click at [1427, 58] on input "text" at bounding box center [1388, 62] width 123 height 29
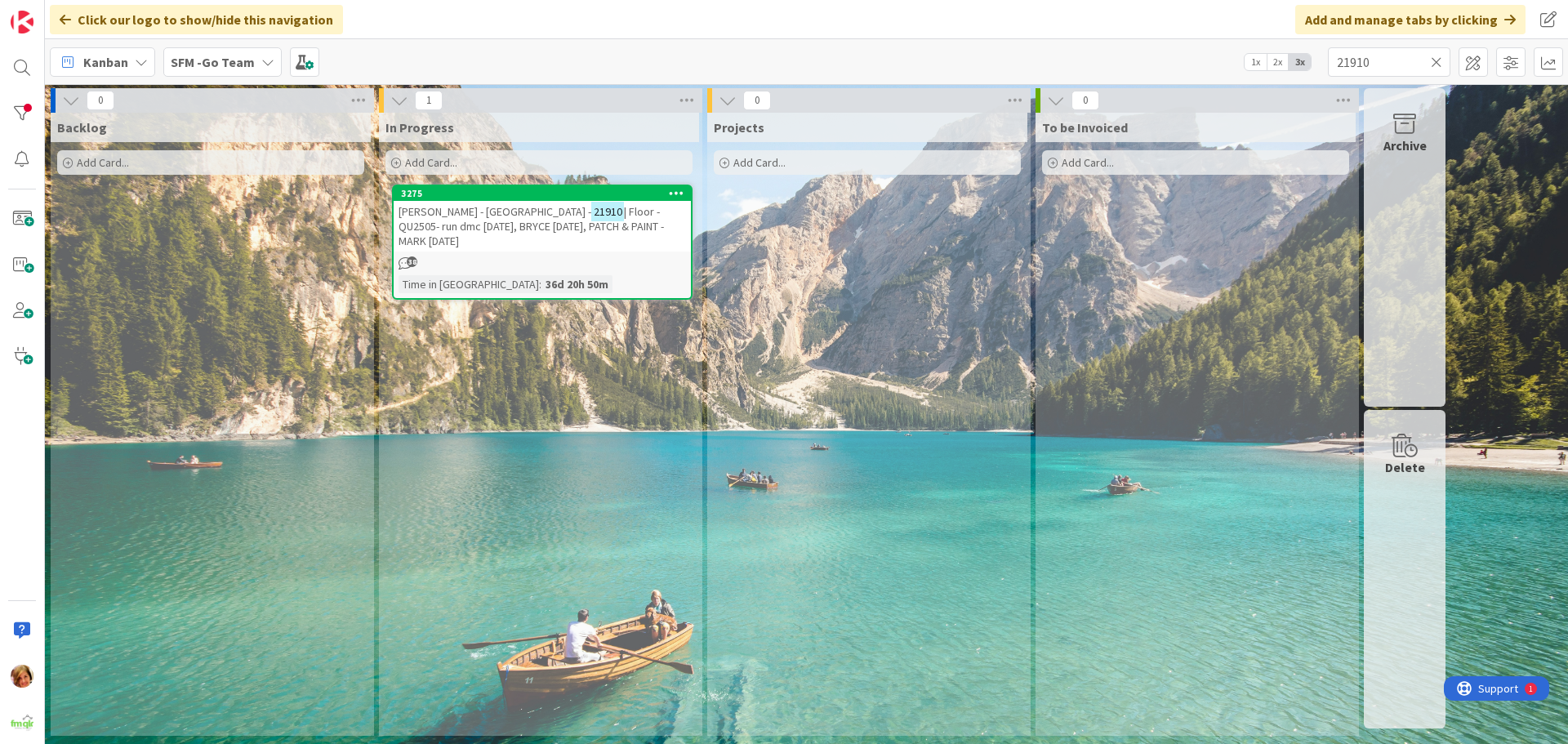
click at [498, 210] on span "[PERSON_NAME] - [GEOGRAPHIC_DATA] -" at bounding box center [495, 211] width 193 height 15
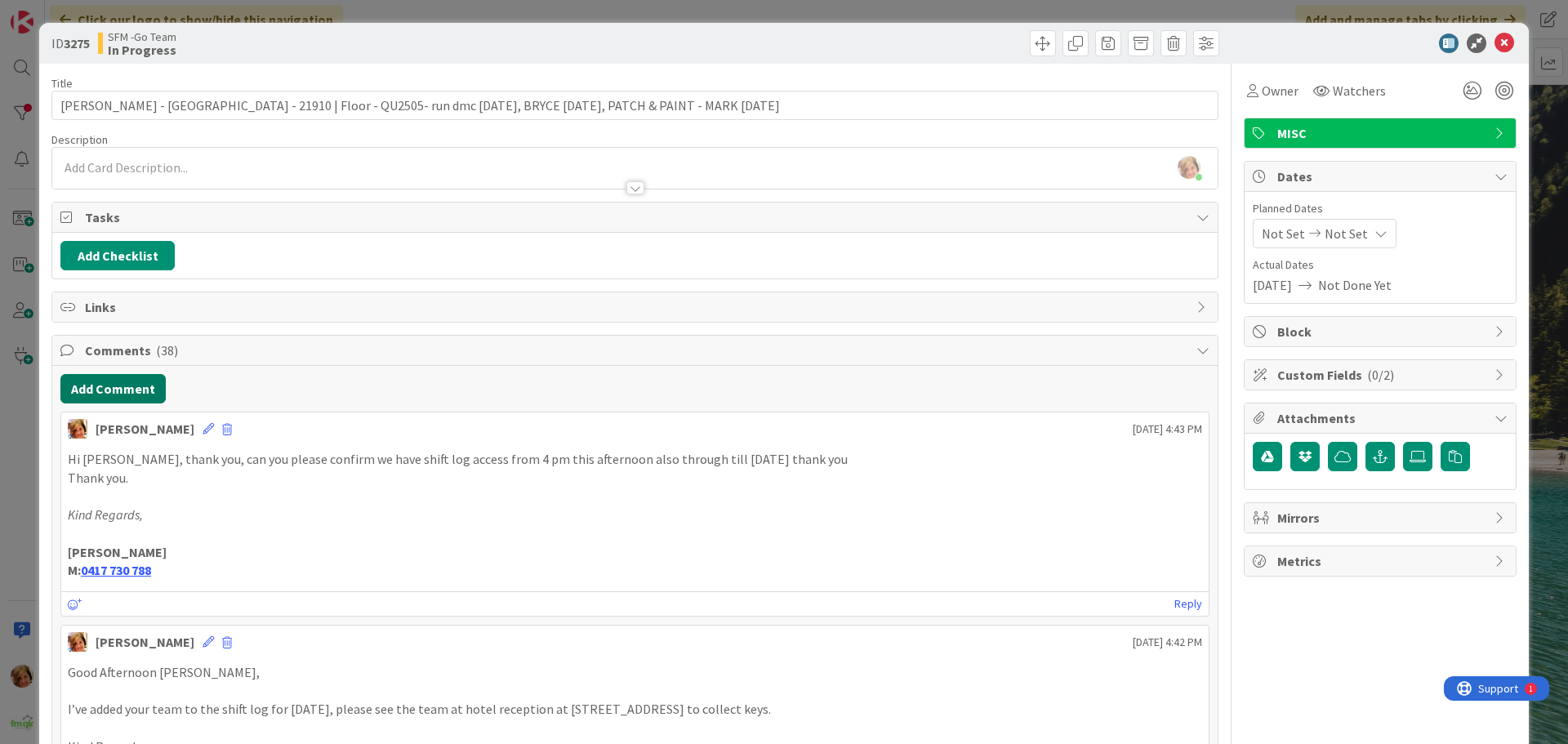
click at [126, 390] on button "Add Comment" at bounding box center [113, 388] width 105 height 29
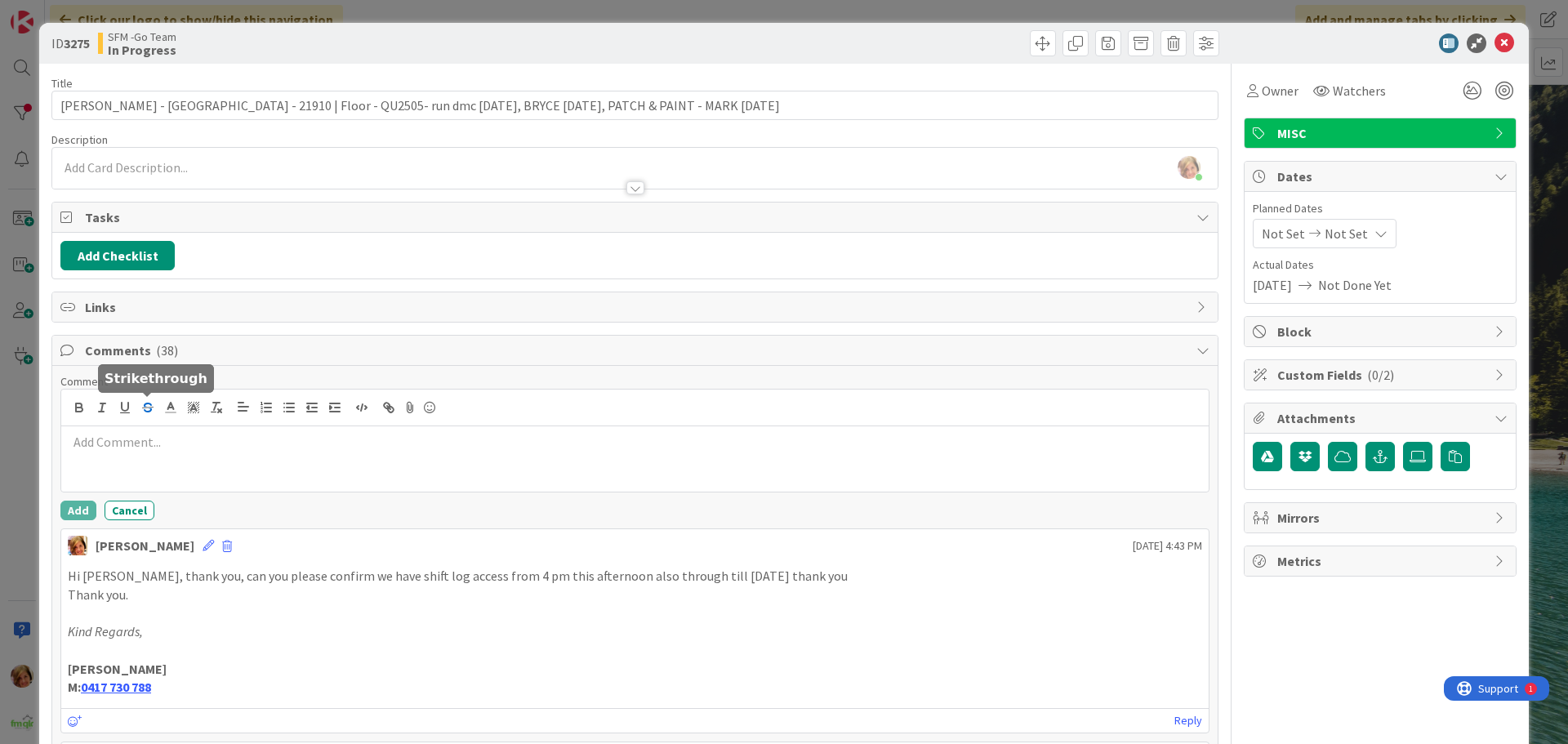
drag, startPoint x: 126, startPoint y: 390, endPoint x: 144, endPoint y: 413, distance: 29.2
click at [144, 413] on icon "button" at bounding box center [148, 408] width 15 height 15
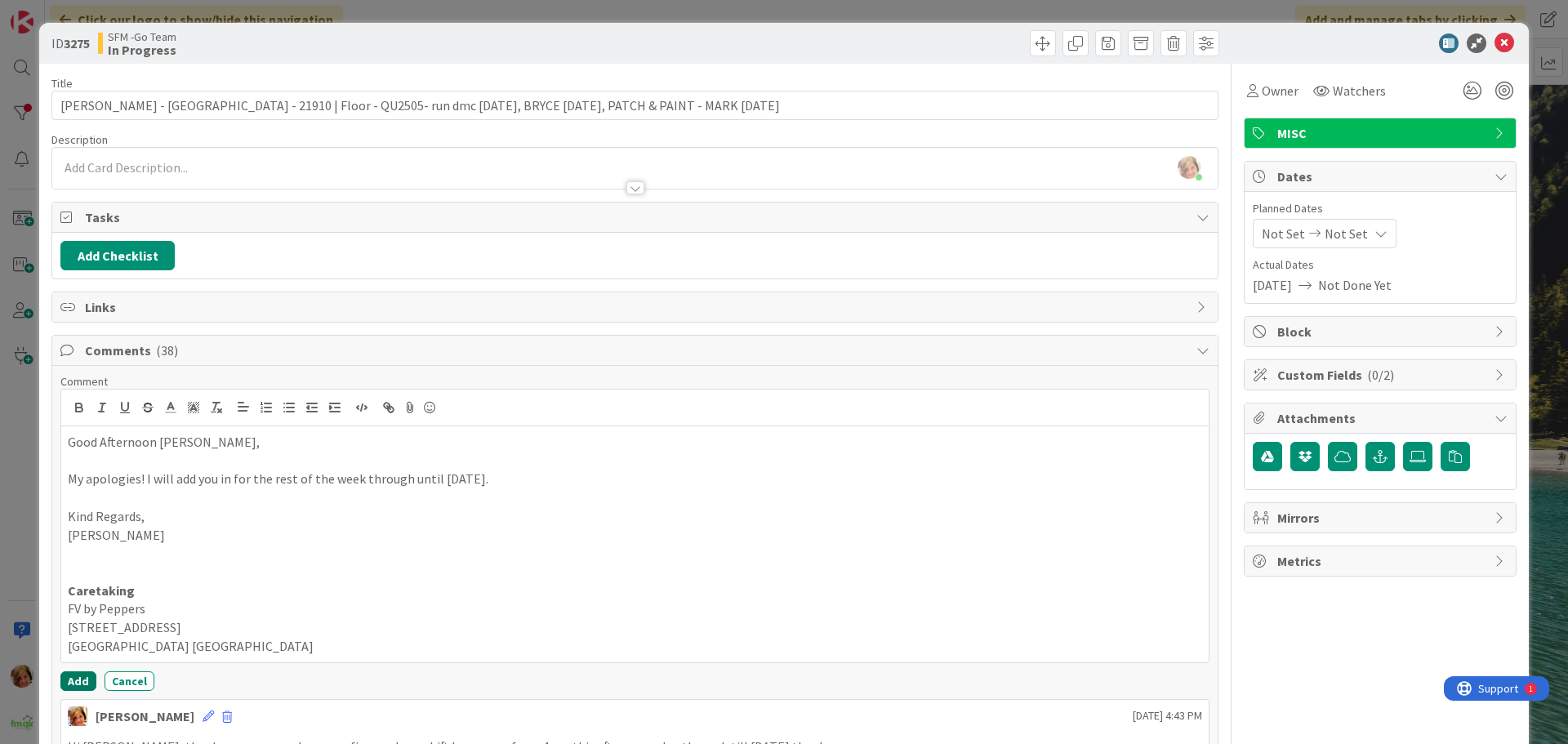
click at [77, 679] on button "Add" at bounding box center [78, 680] width 36 height 19
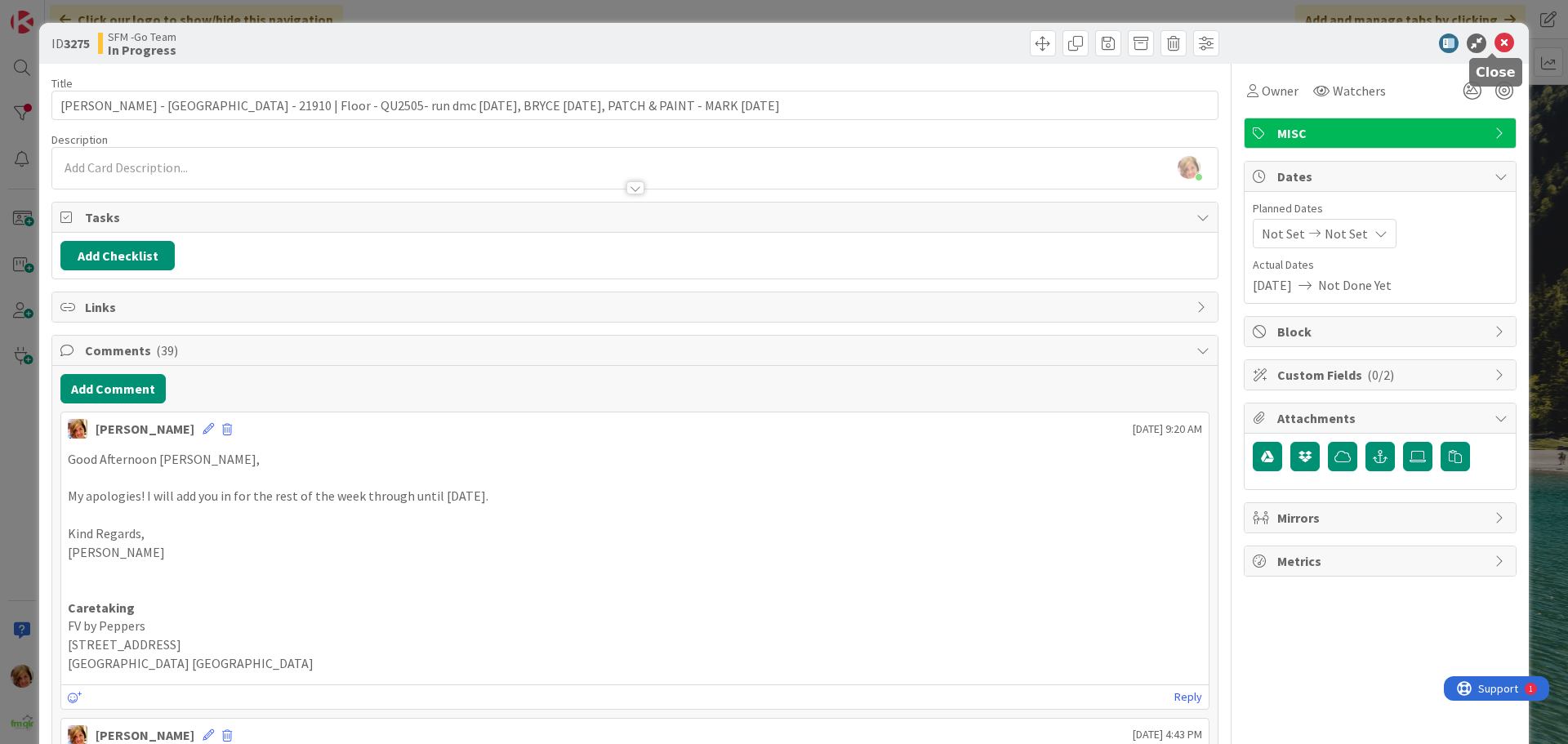
drag, startPoint x: 1488, startPoint y: 43, endPoint x: 1468, endPoint y: 51, distance: 21.5
click at [1494, 43] on icon at bounding box center [1504, 43] width 19 height 19
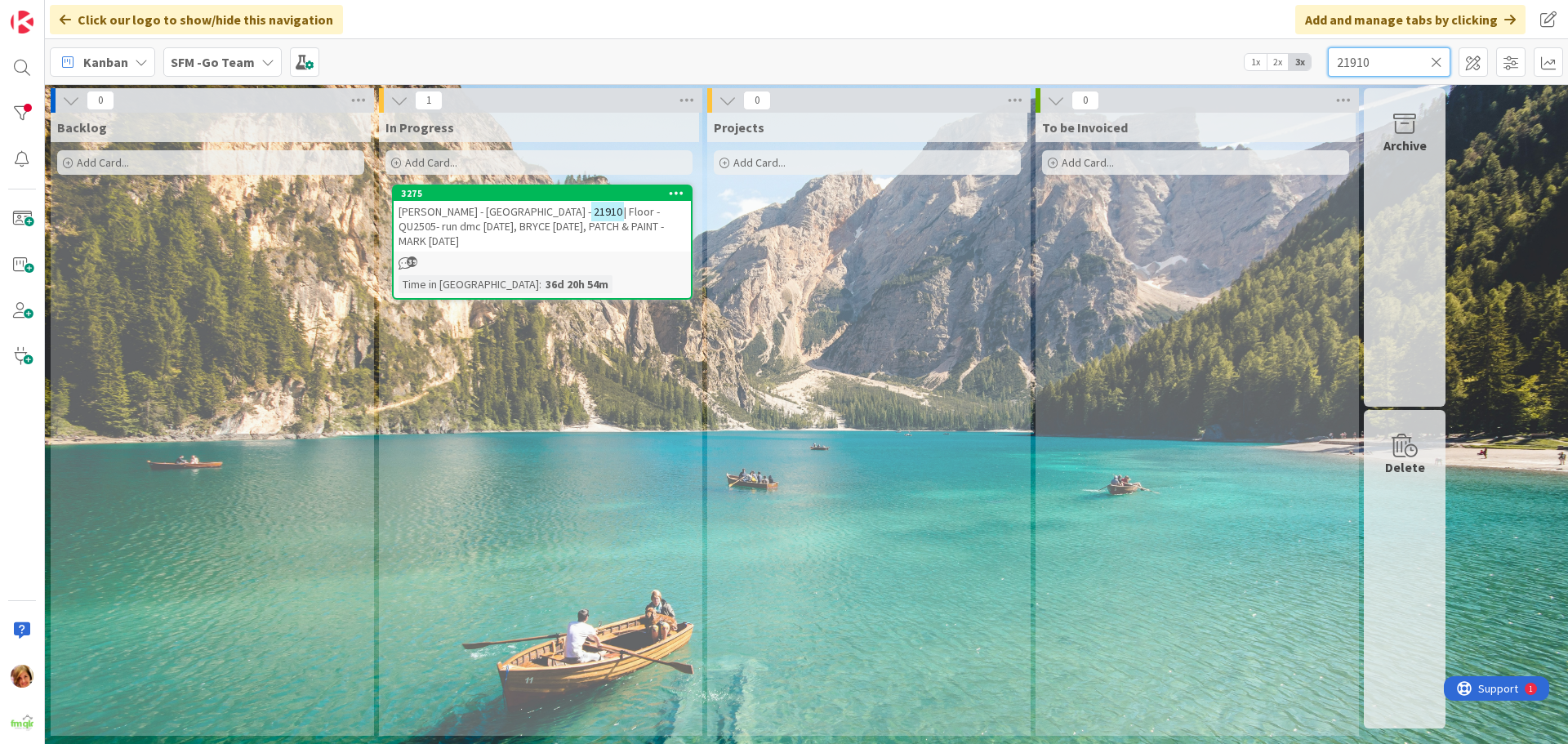
click at [1383, 56] on input "21910" at bounding box center [1388, 62] width 123 height 29
type input "2"
type input "17c"
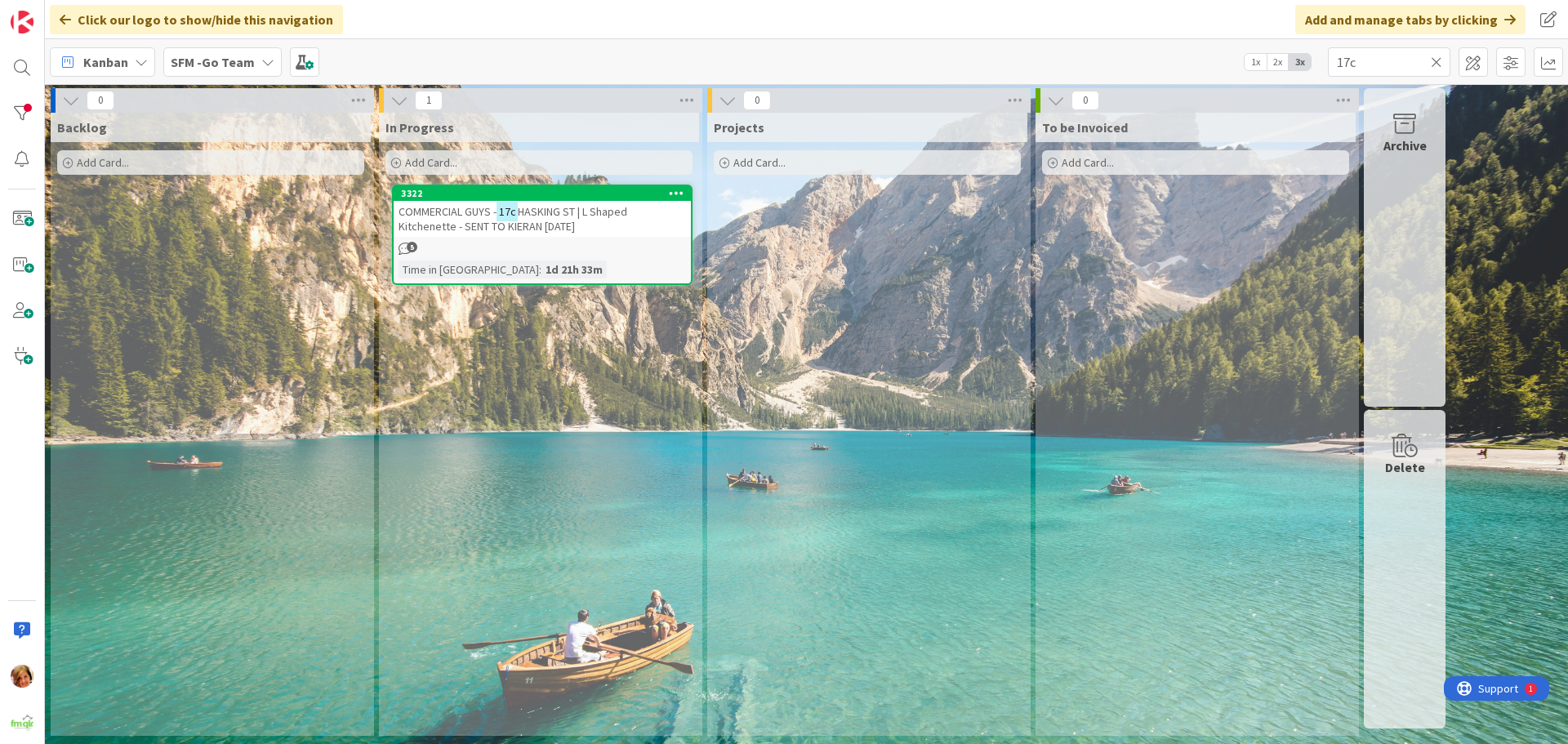
click at [623, 211] on span "HASKING ST | L Shaped Kitchenette - SENT TO KIERAN [DATE]" at bounding box center [513, 218] width 229 height 29
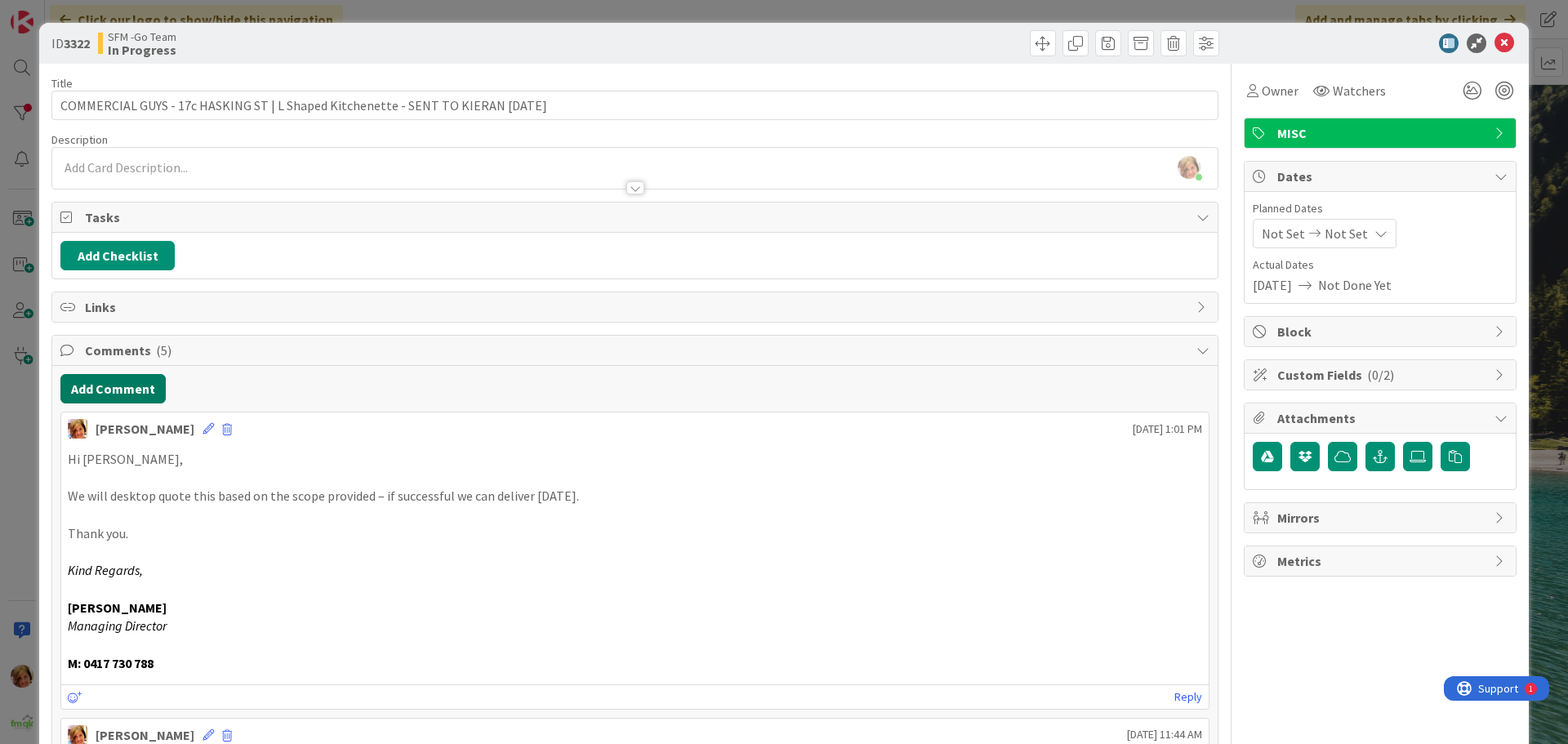
click at [106, 393] on button "Add Comment" at bounding box center [113, 388] width 105 height 29
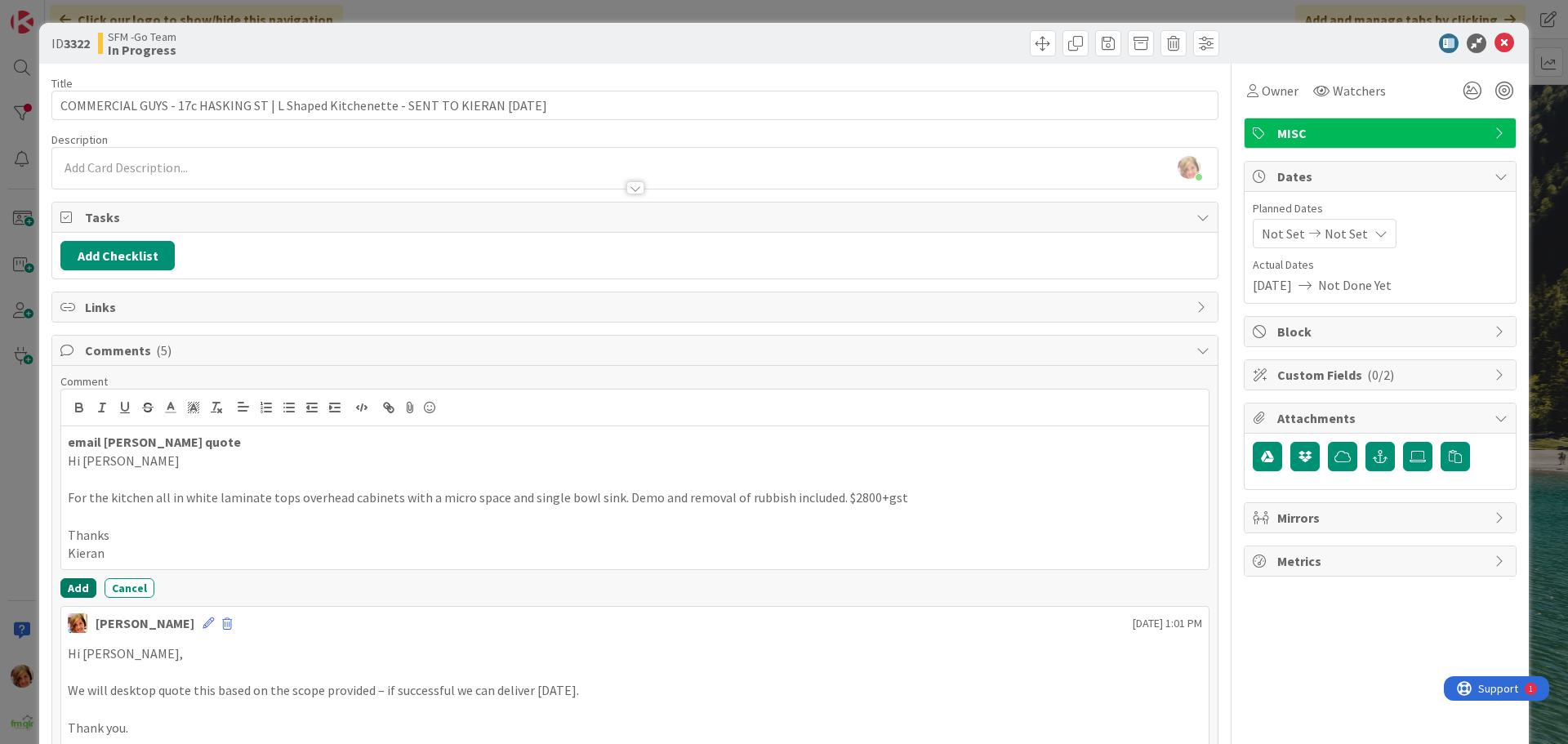
click at [71, 590] on button "Add" at bounding box center [78, 588] width 36 height 19
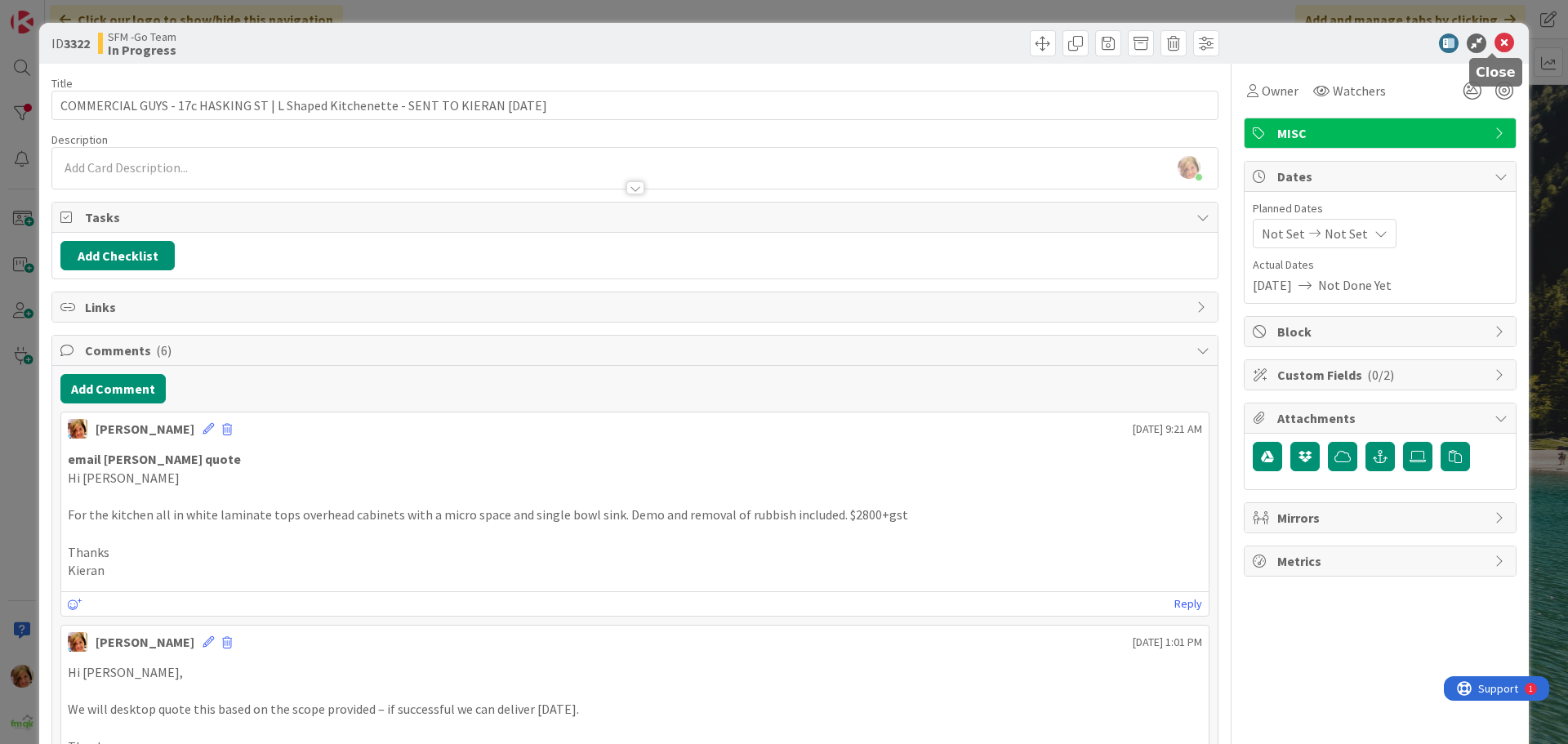
click at [1494, 44] on icon at bounding box center [1504, 43] width 19 height 19
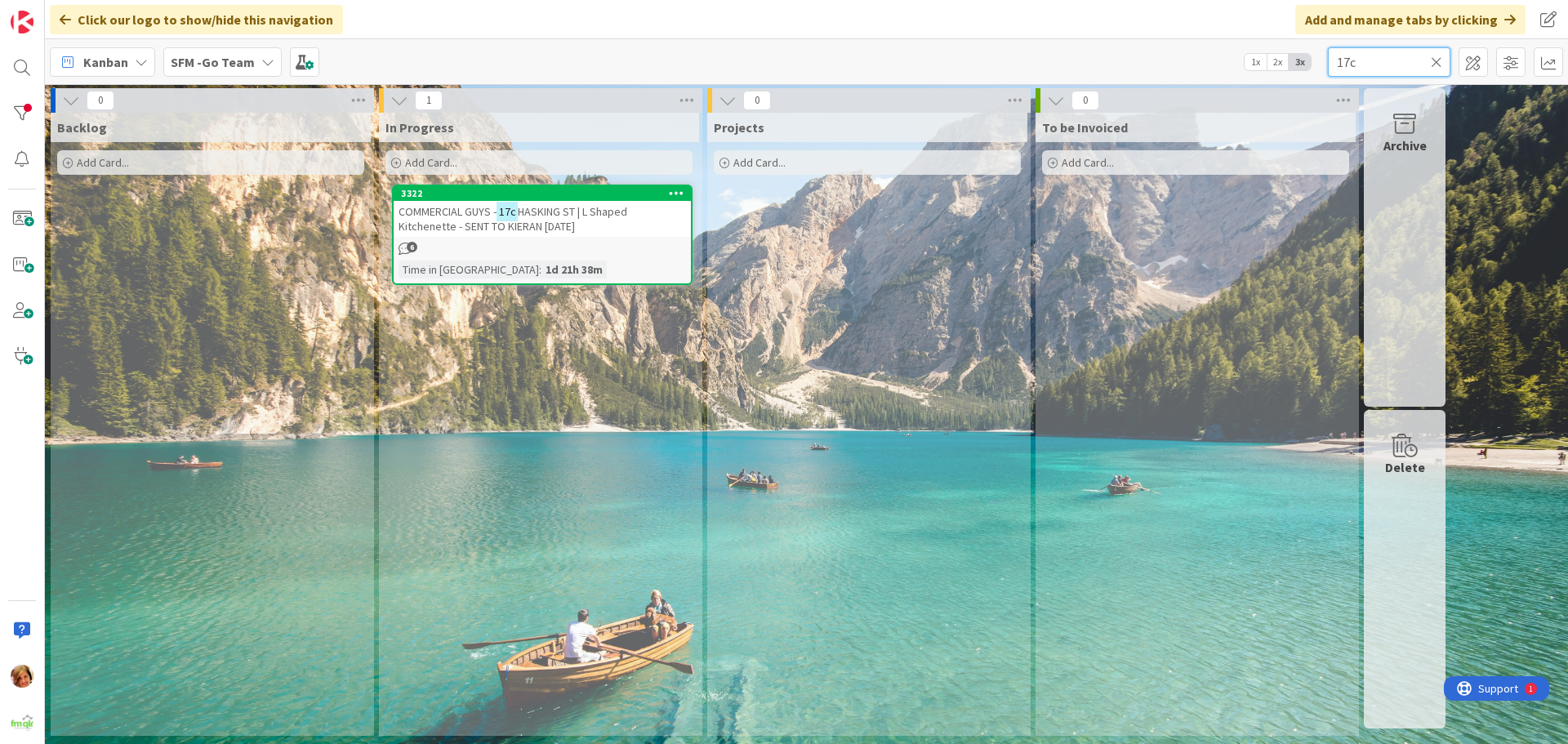
click at [1404, 59] on input "17c" at bounding box center [1388, 62] width 123 height 29
type input "1"
type input "1513"
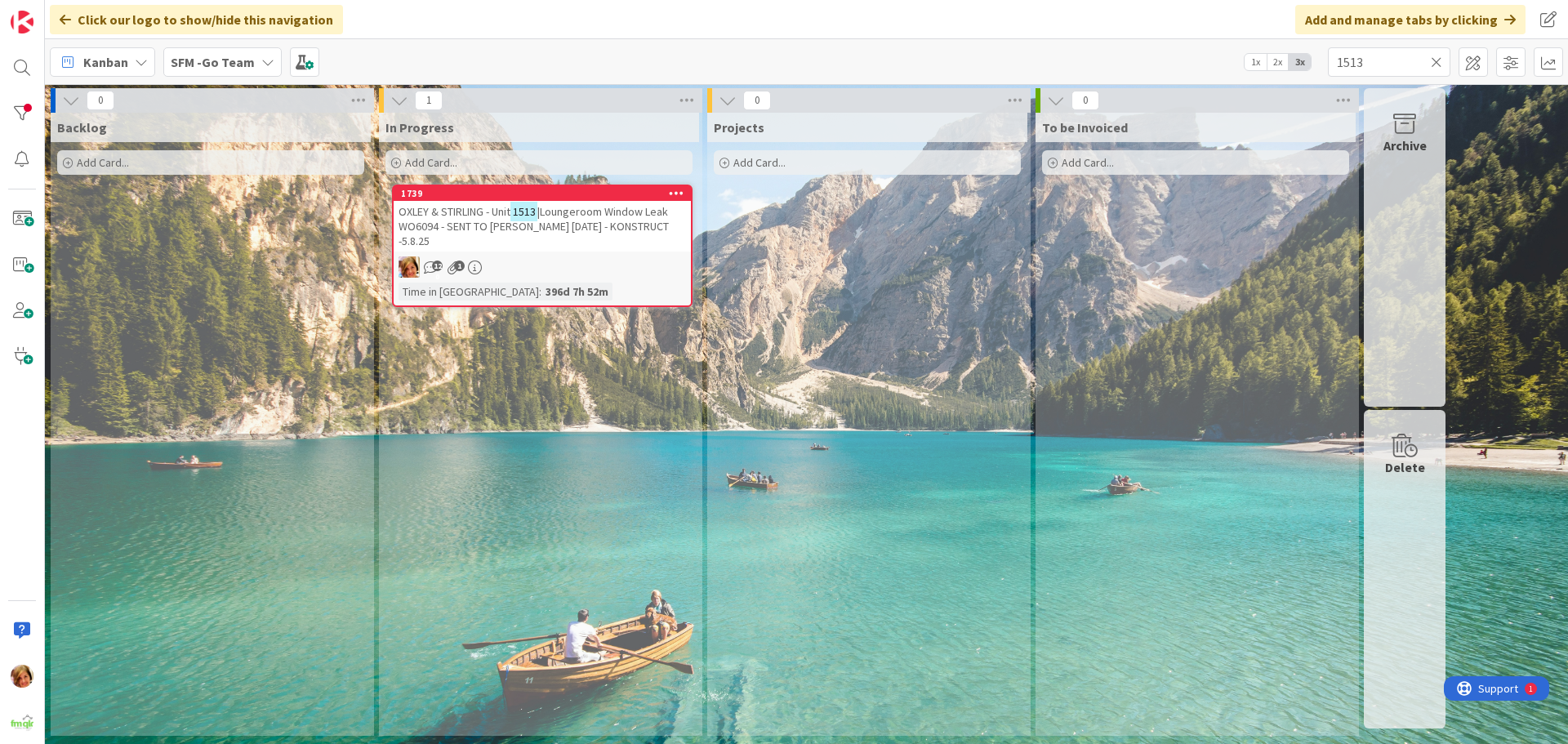
click at [559, 216] on span "|Loungeroom Window Leak WO6094 - SENT TO [PERSON_NAME] [DATE] - KONSTRUCT -5.8.…" at bounding box center [533, 226] width 270 height 44
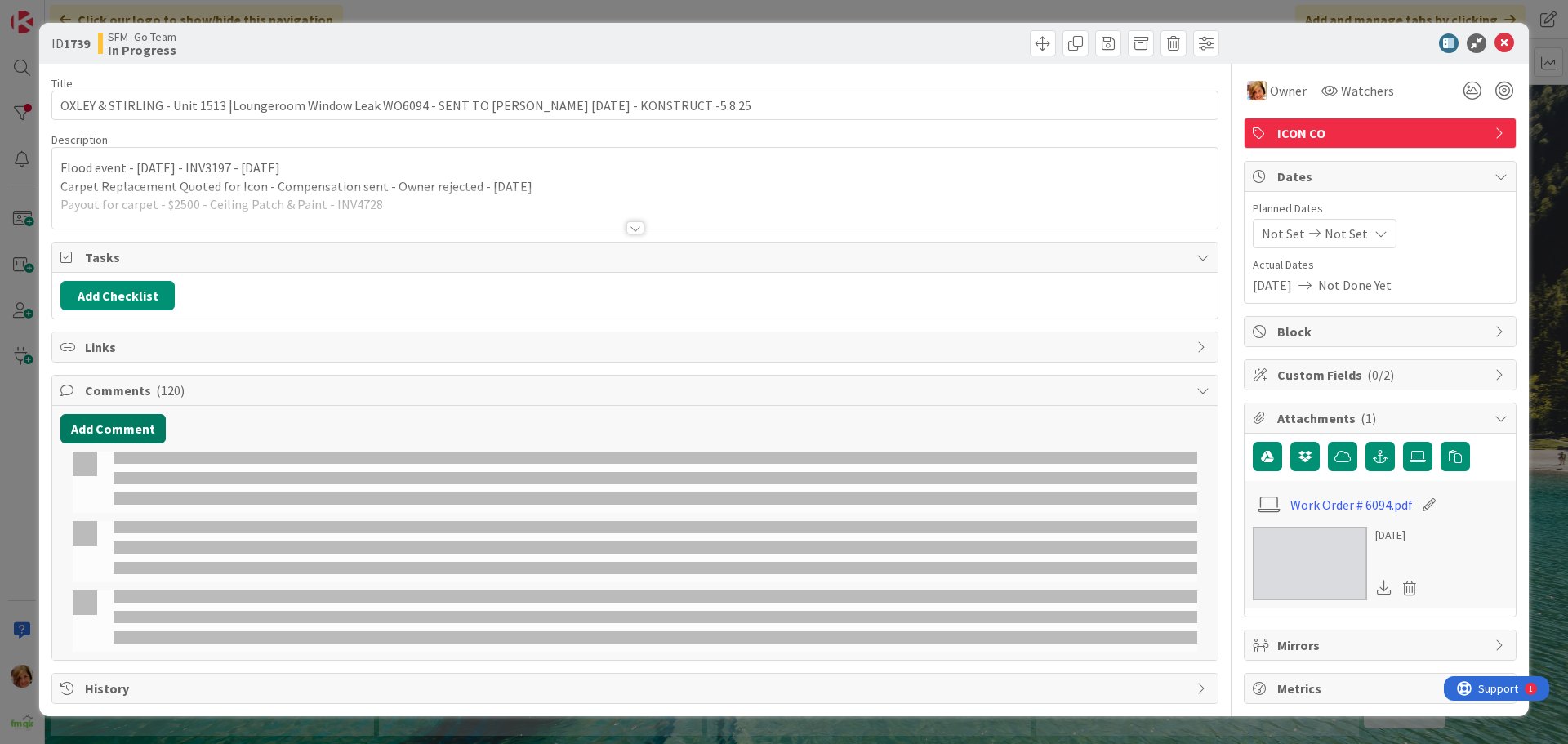
click at [124, 431] on button "Add Comment" at bounding box center [113, 428] width 105 height 29
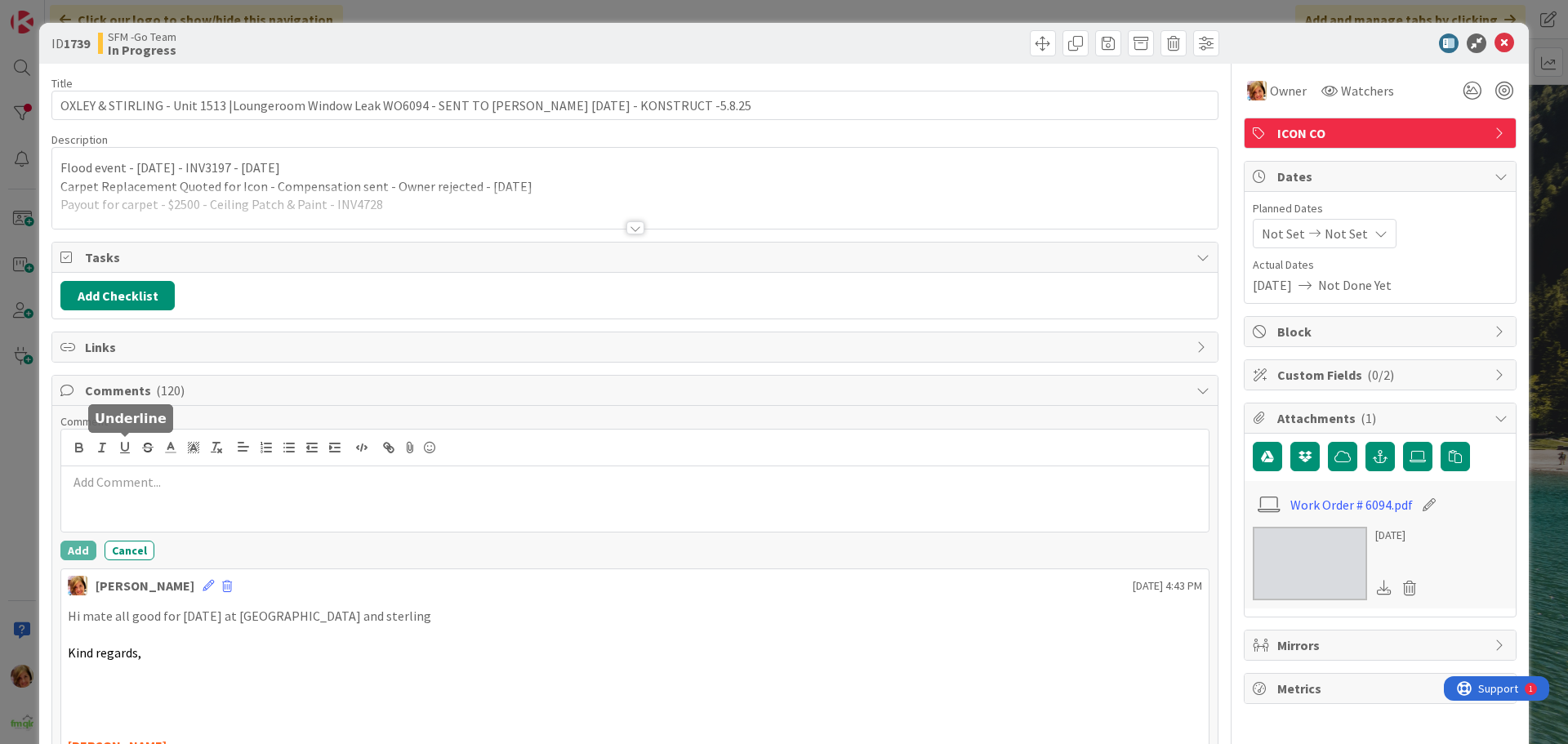
click at [133, 470] on div at bounding box center [634, 499] width 1147 height 65
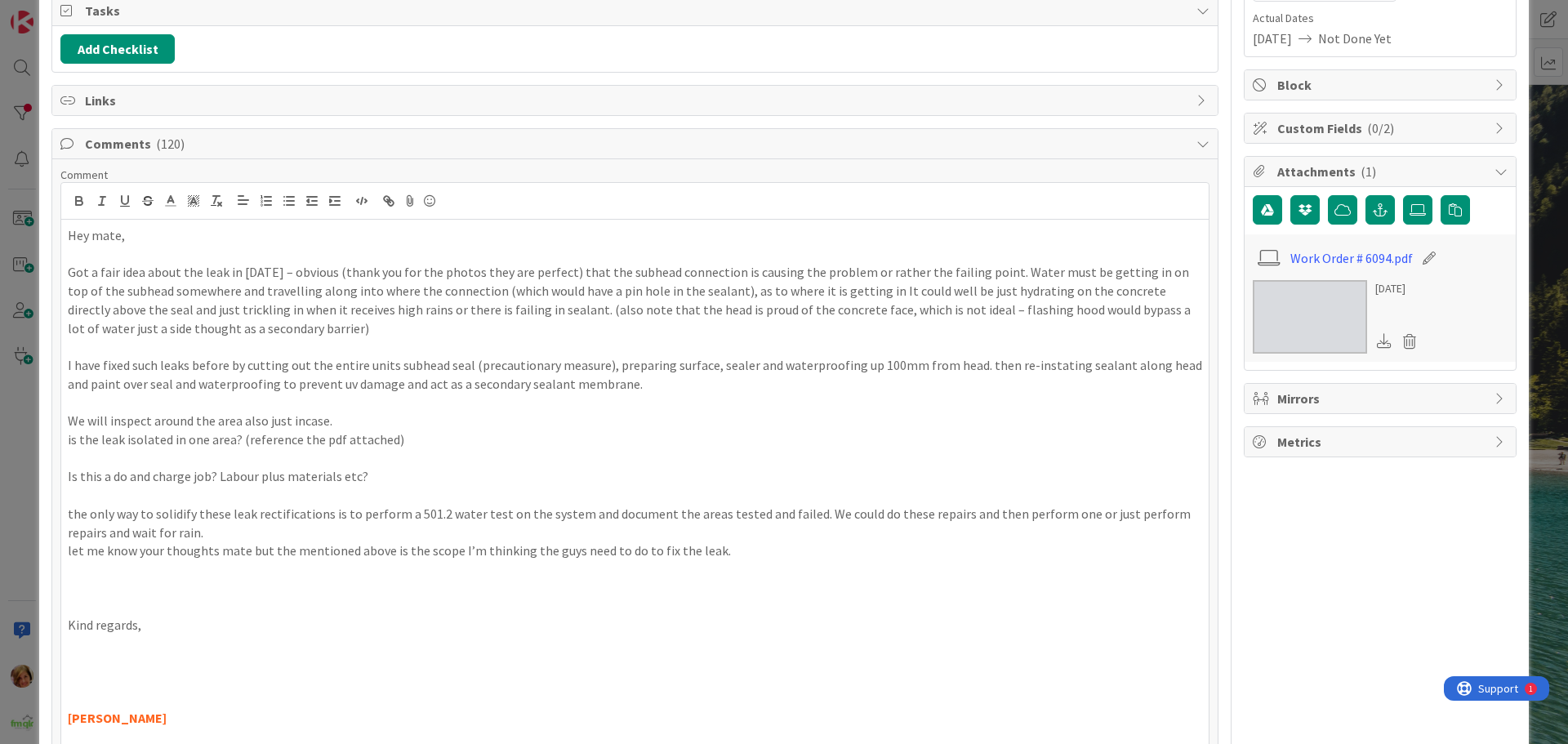
scroll to position [410, 0]
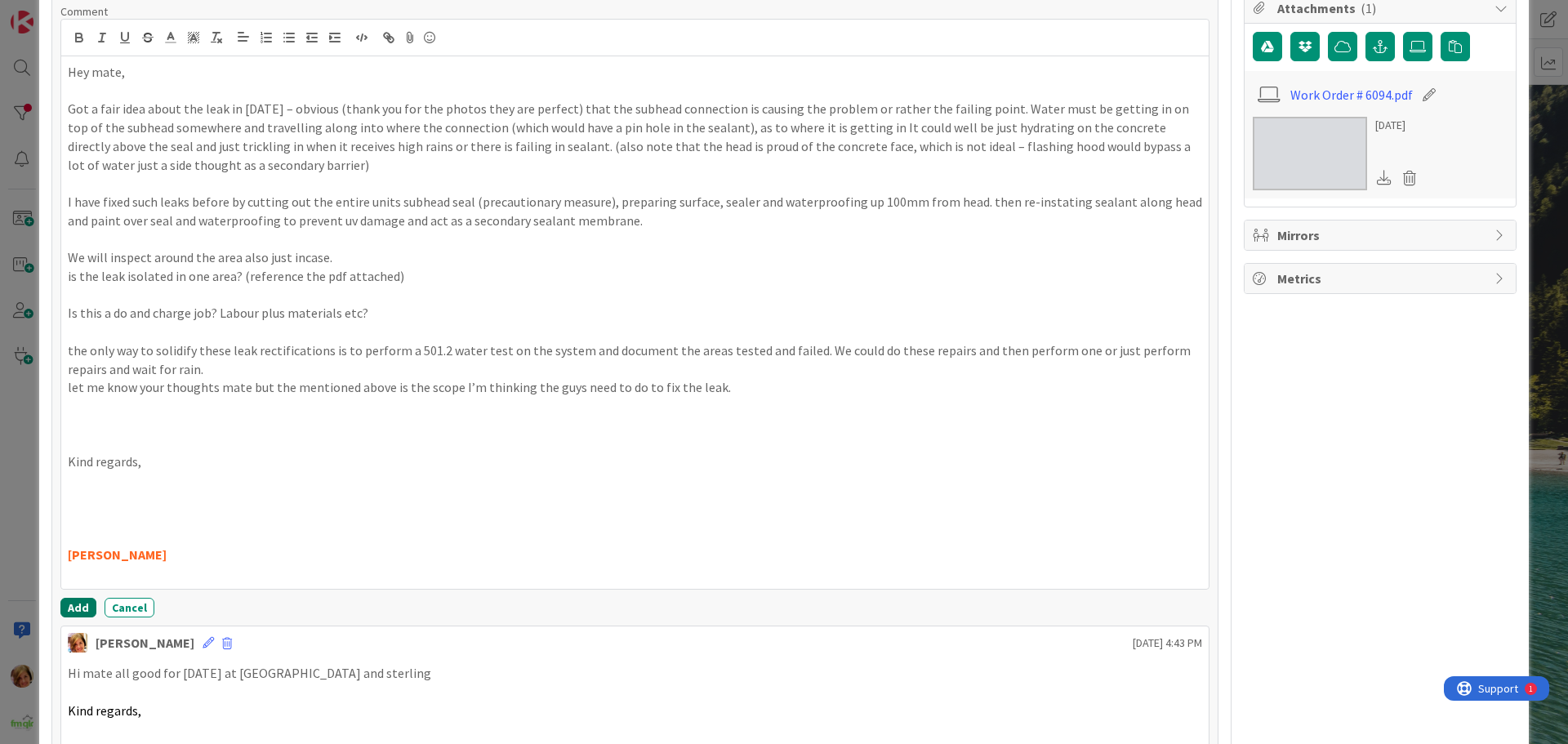
click at [70, 605] on button "Add" at bounding box center [78, 607] width 36 height 19
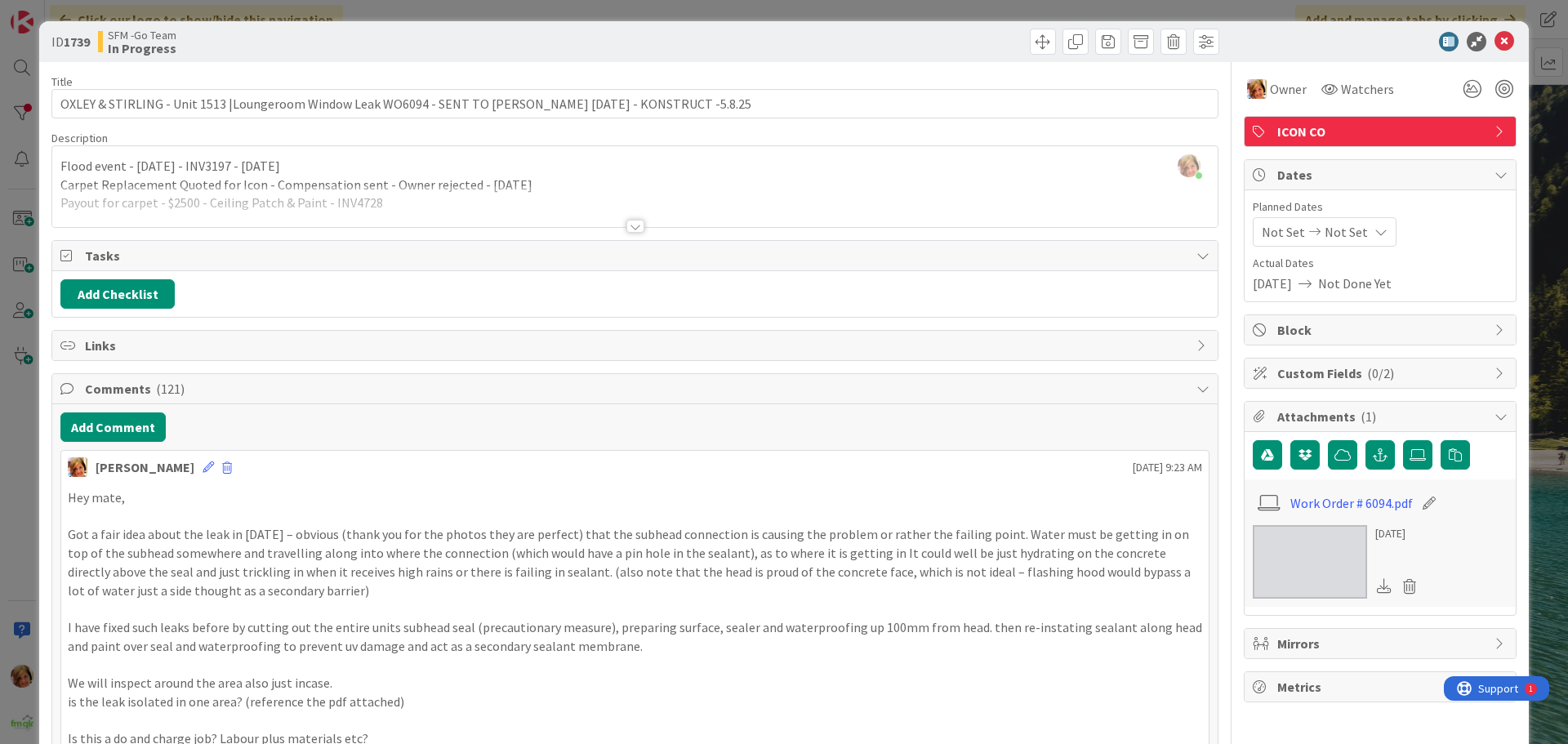
scroll to position [0, 0]
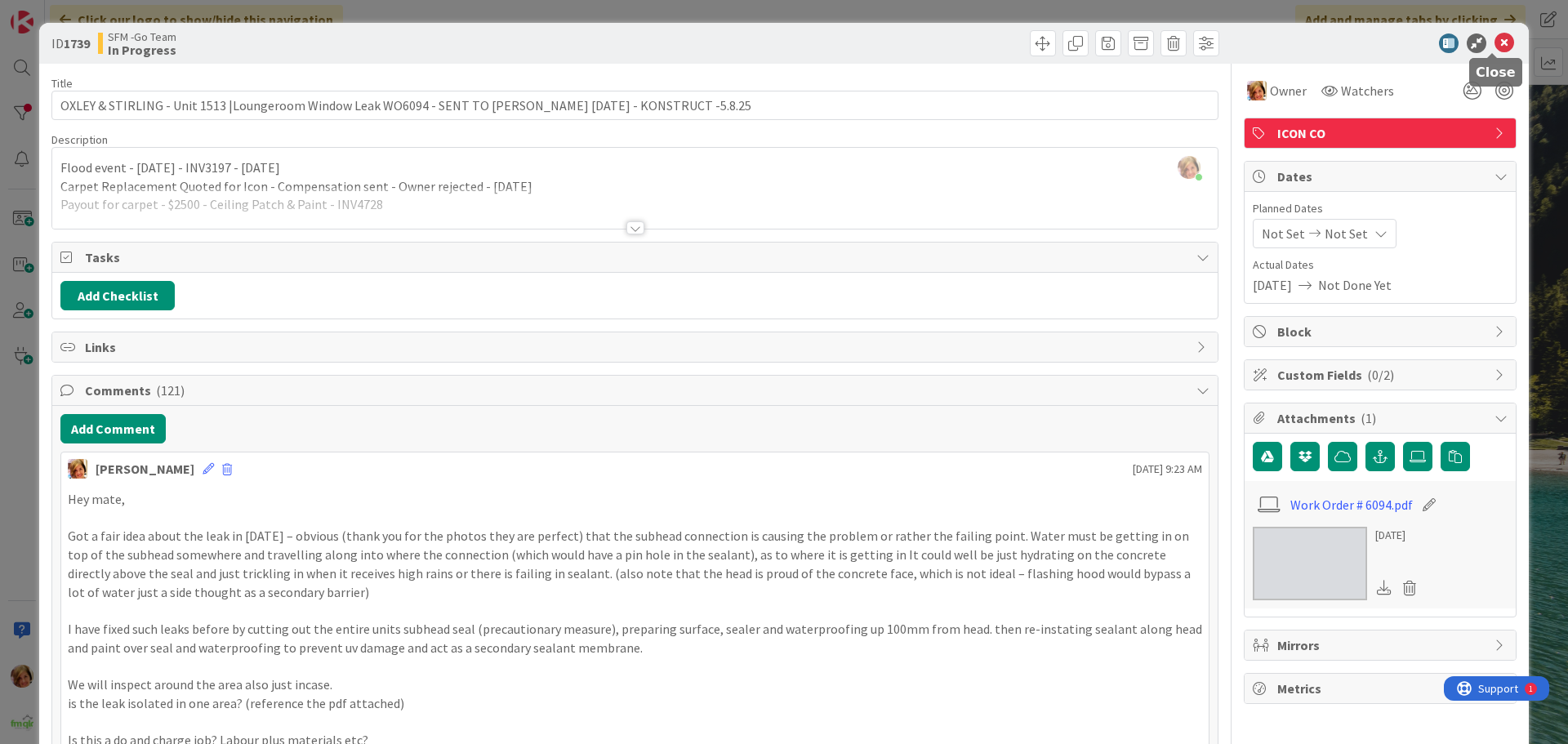
drag, startPoint x: 1489, startPoint y: 41, endPoint x: 1088, endPoint y: 3, distance: 402.8
click at [1494, 41] on icon at bounding box center [1504, 43] width 19 height 19
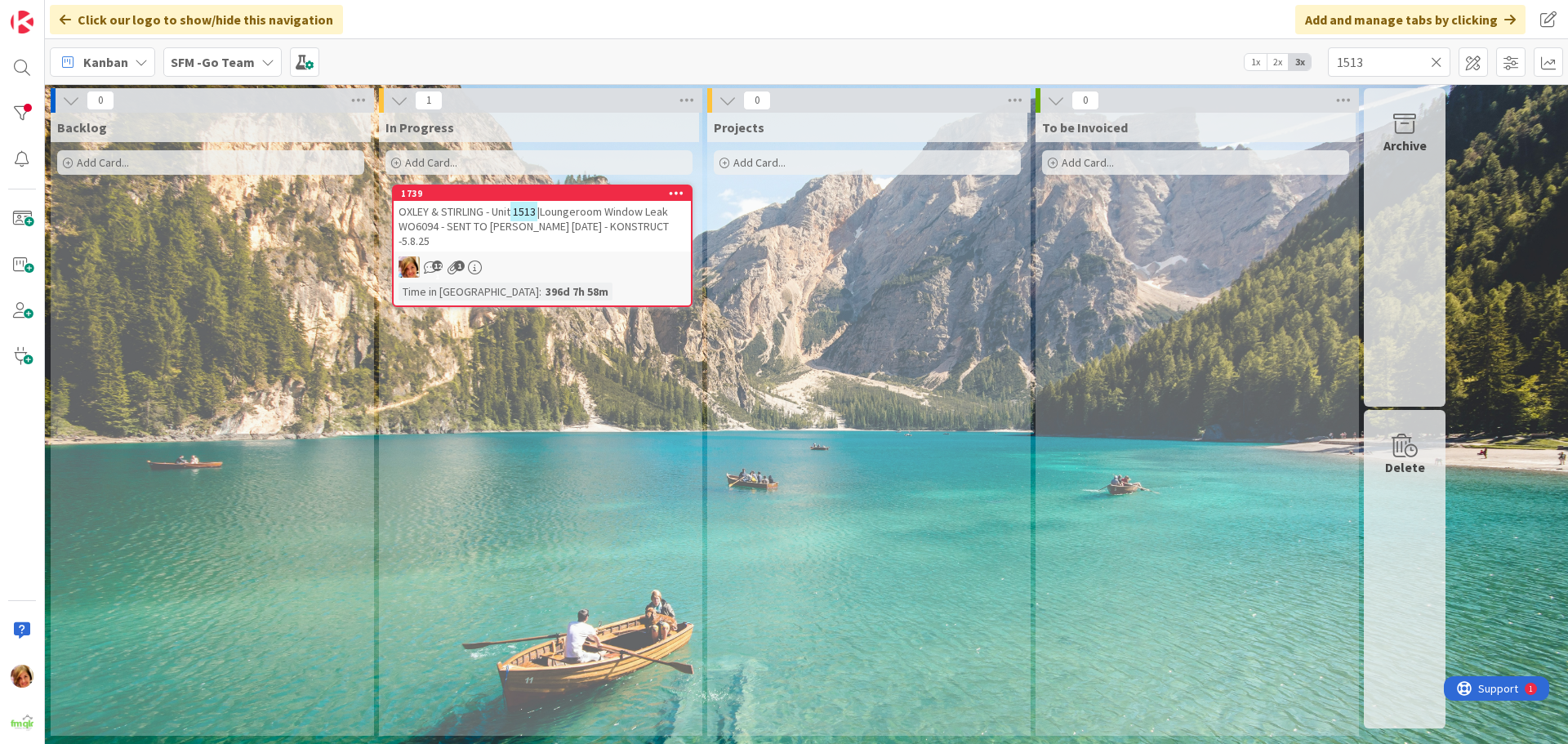
drag, startPoint x: 1437, startPoint y: 58, endPoint x: 1415, endPoint y: 63, distance: 22.6
click at [1437, 58] on icon at bounding box center [1436, 62] width 12 height 15
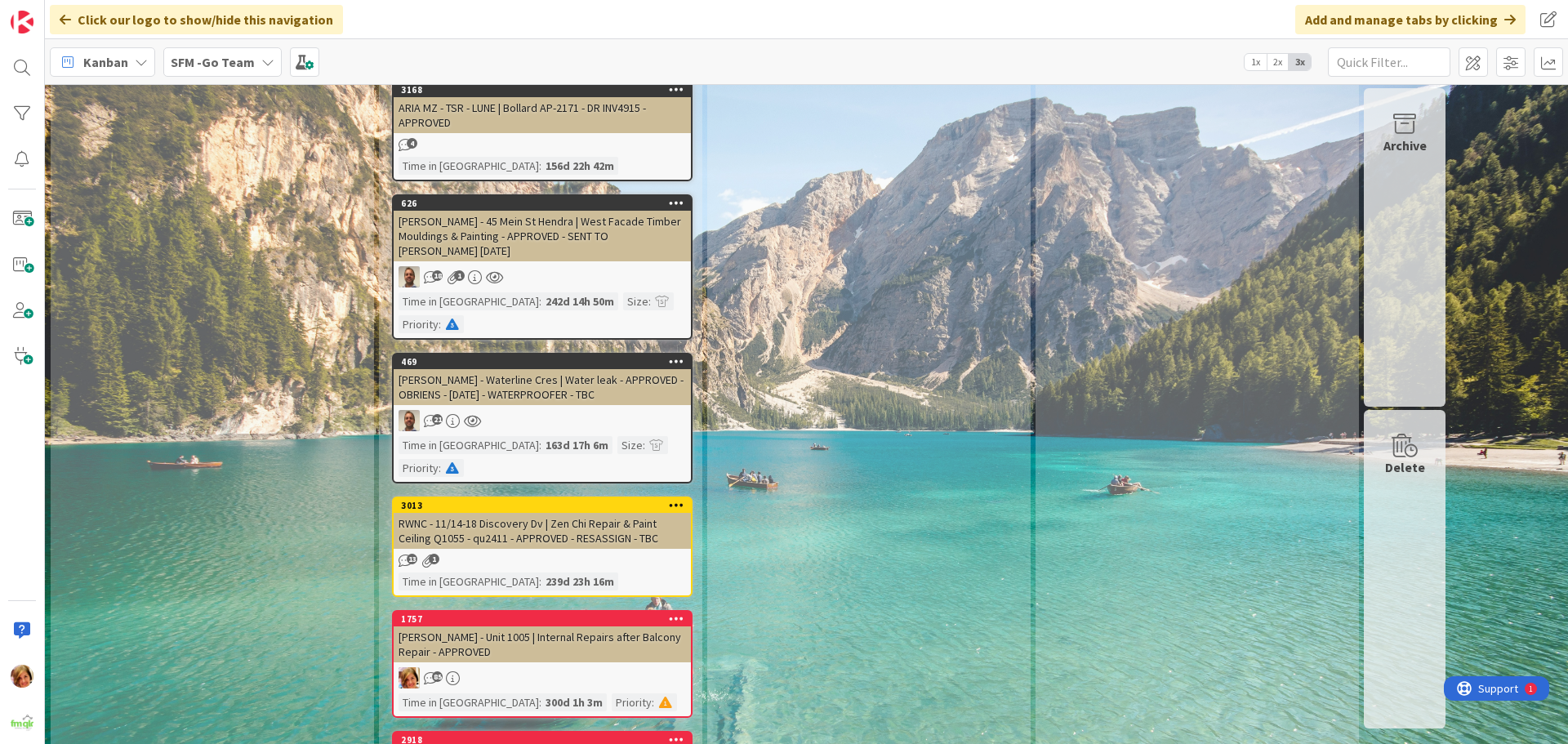
scroll to position [8482, 0]
